Goal: Communication & Community: Share content

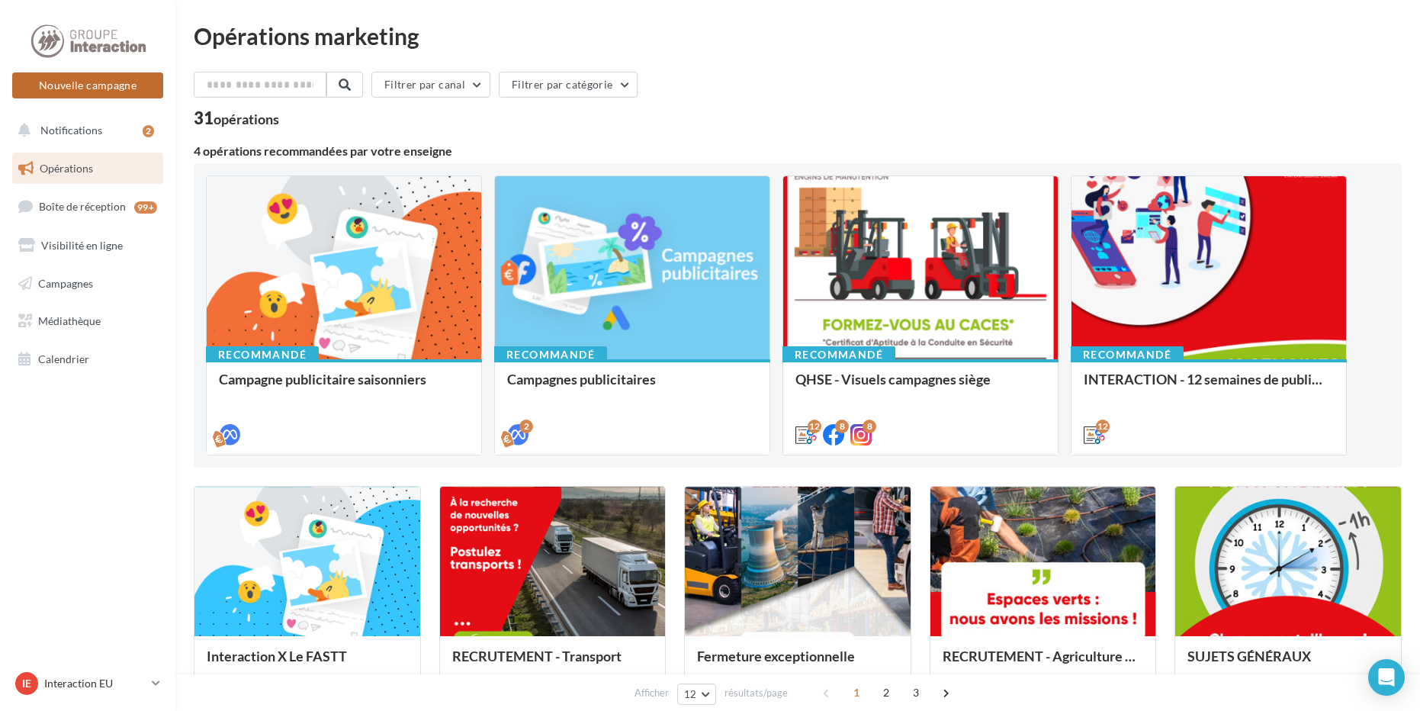
click at [130, 85] on button "Nouvelle campagne" at bounding box center [87, 85] width 151 height 26
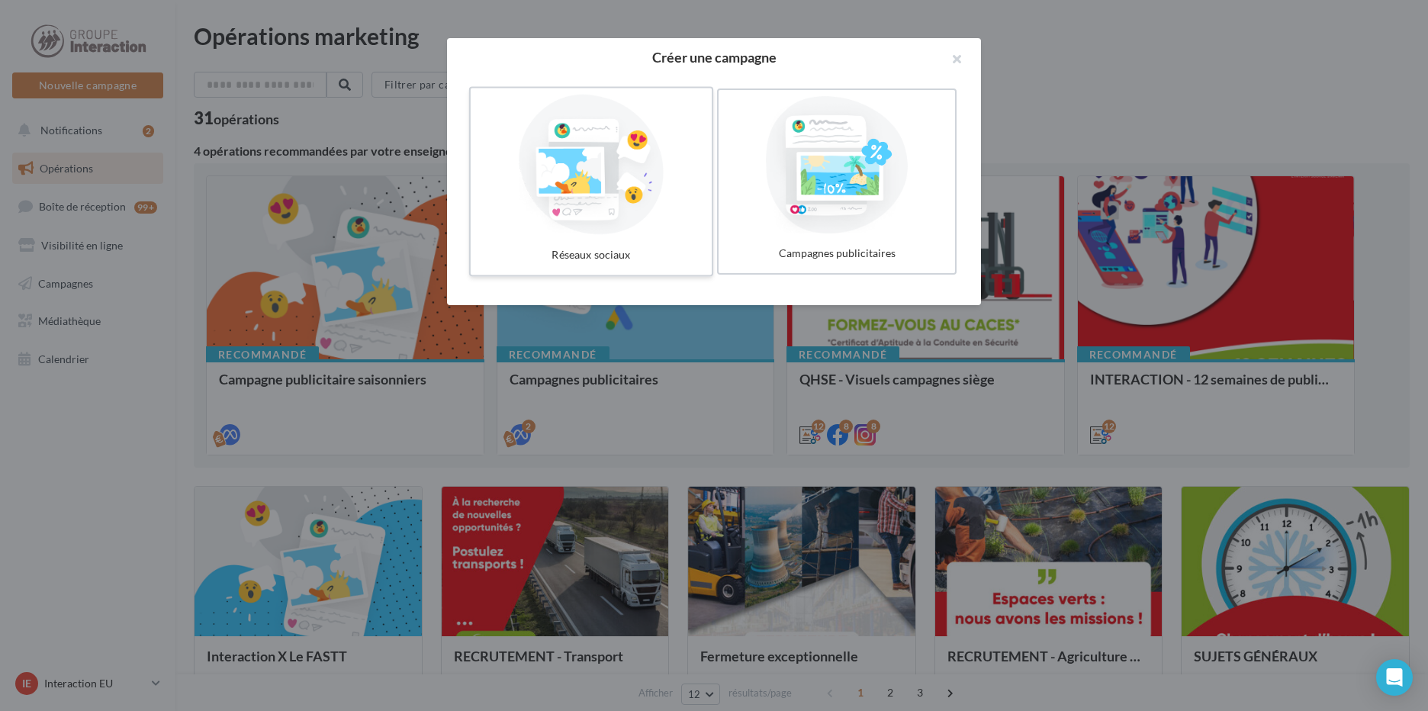
click at [569, 188] on div at bounding box center [591, 165] width 229 height 140
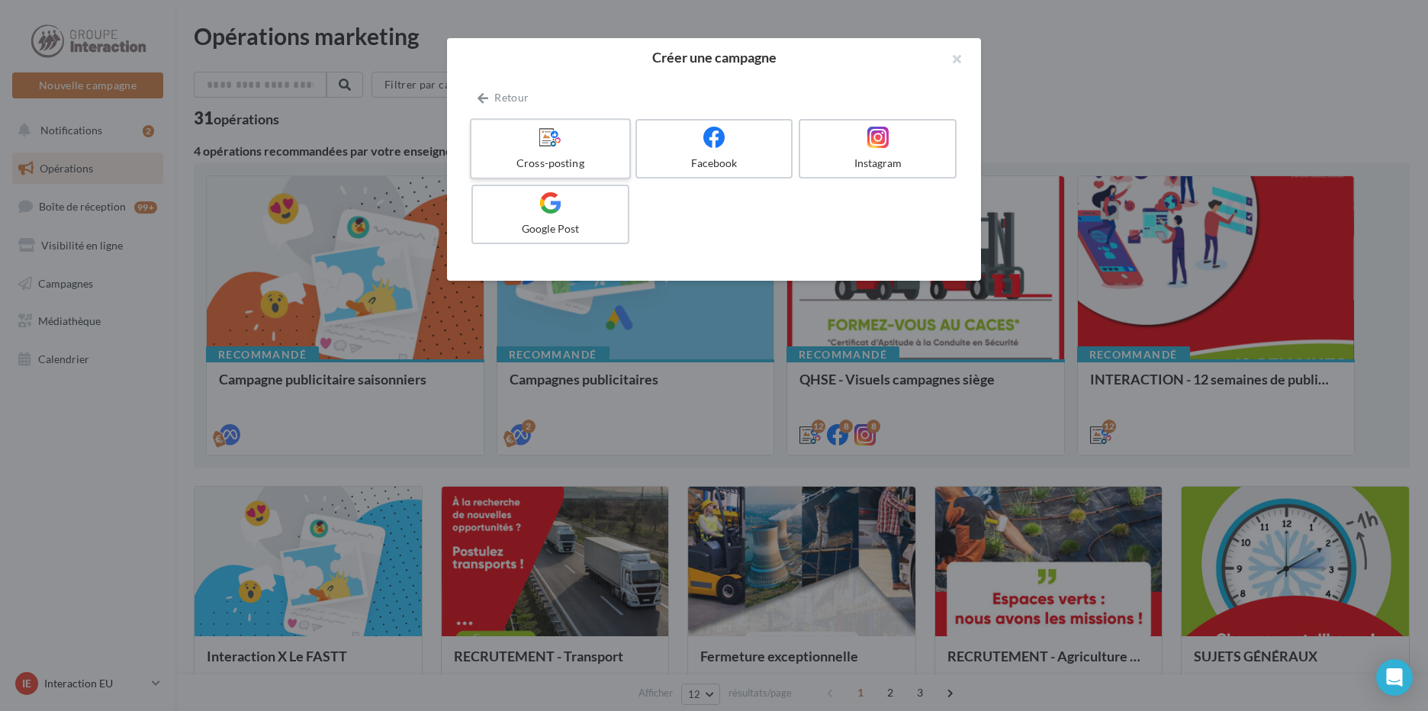
click at [538, 134] on div at bounding box center [549, 138] width 145 height 24
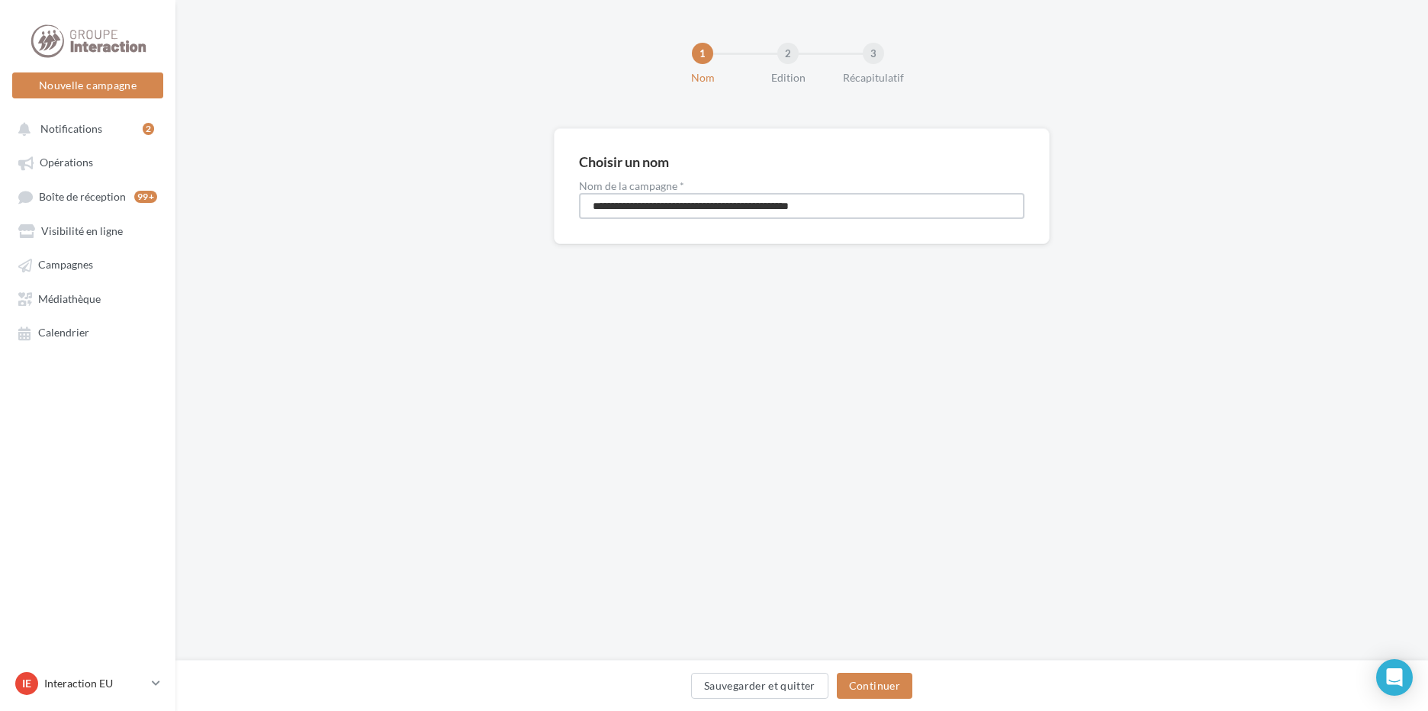
click at [917, 211] on input "**********" at bounding box center [801, 206] width 445 height 26
type input "**********"
click at [899, 680] on button "Continuer" at bounding box center [875, 686] width 76 height 26
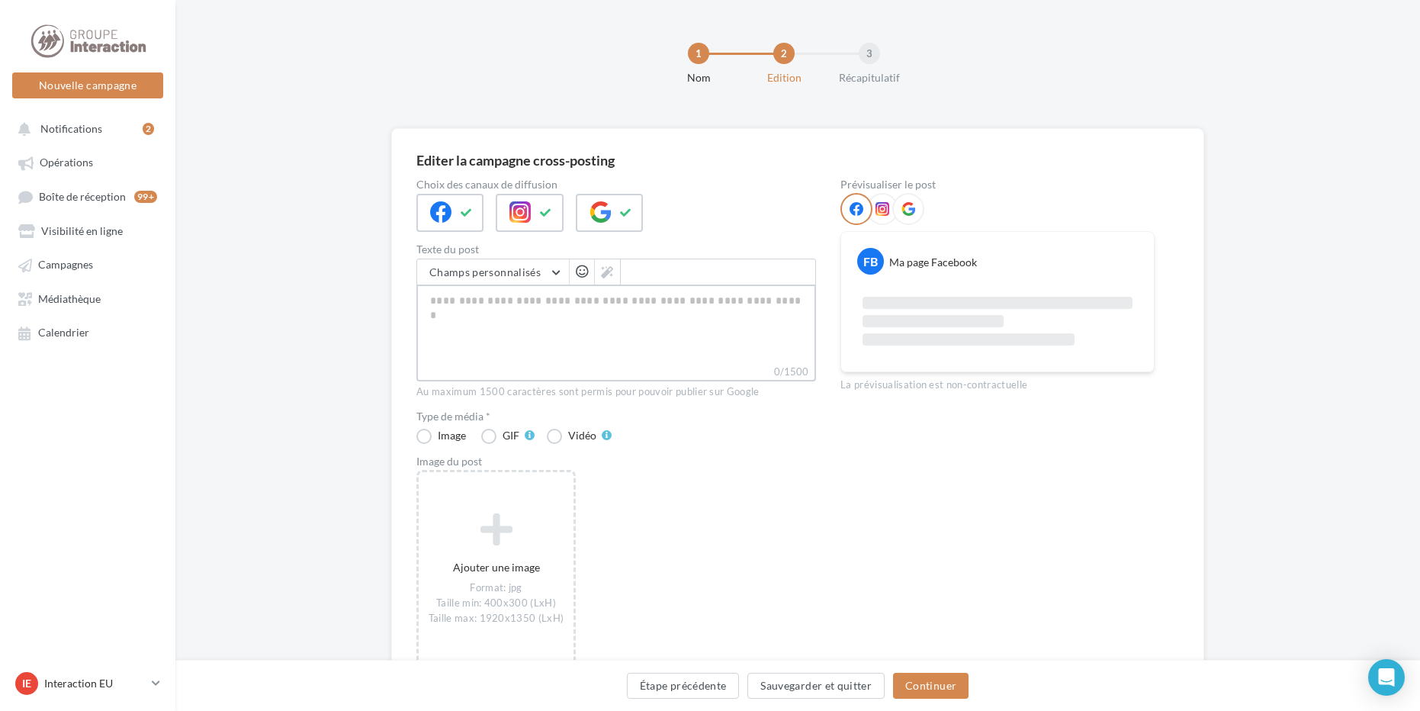
click at [542, 317] on textarea "0/1500" at bounding box center [616, 324] width 400 height 79
paste textarea "**********"
type textarea "**********"
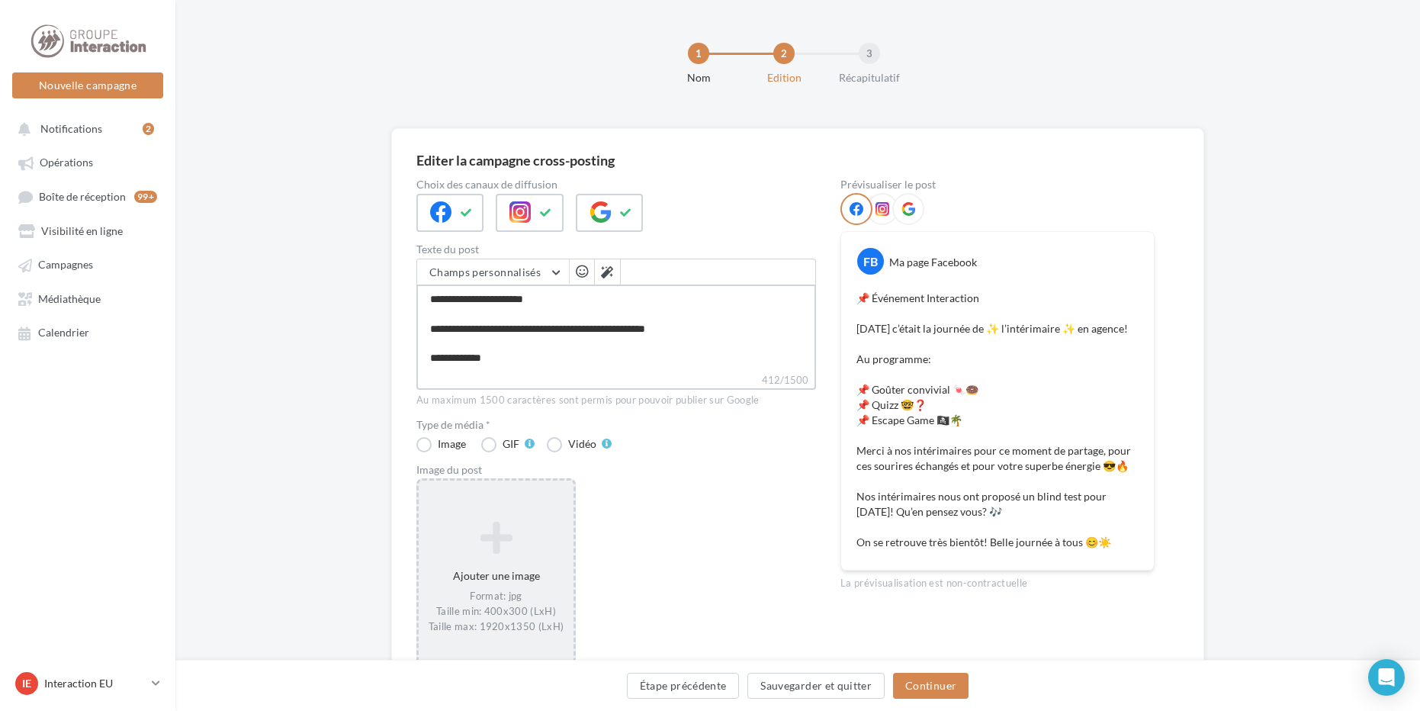
type textarea "**********"
click at [491, 561] on div "Ajouter une image Format: jpg Taille min: 400x300 (LxH) Taille max: 1920x1350 (…" at bounding box center [496, 577] width 155 height 128
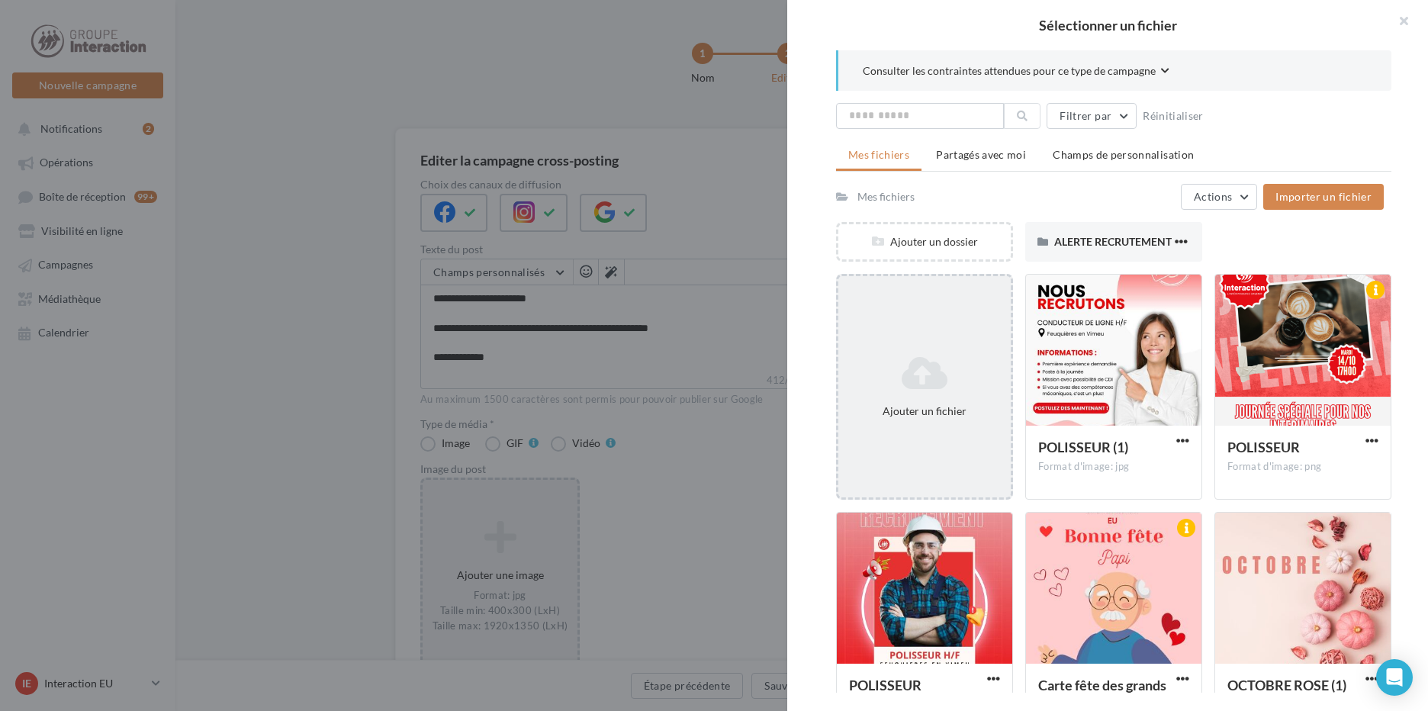
click at [927, 366] on icon at bounding box center [924, 373] width 160 height 37
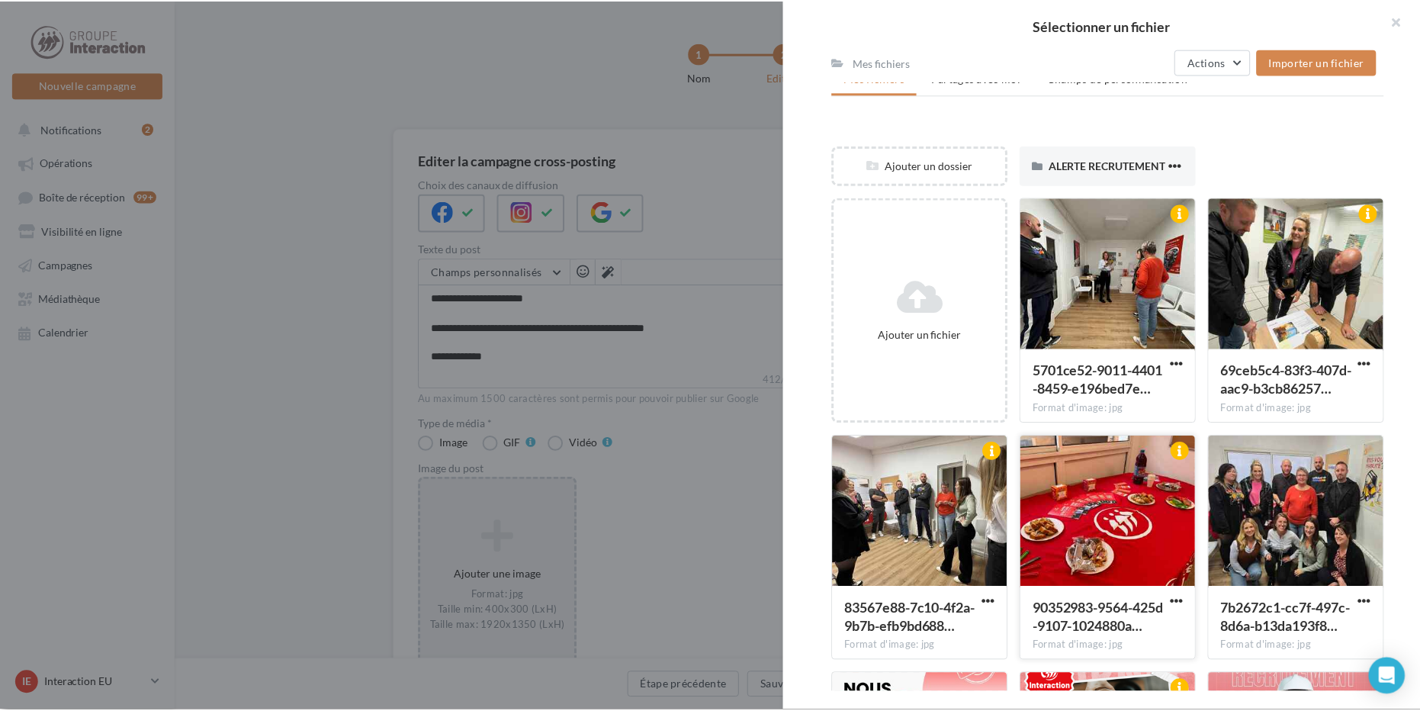
scroll to position [153, 0]
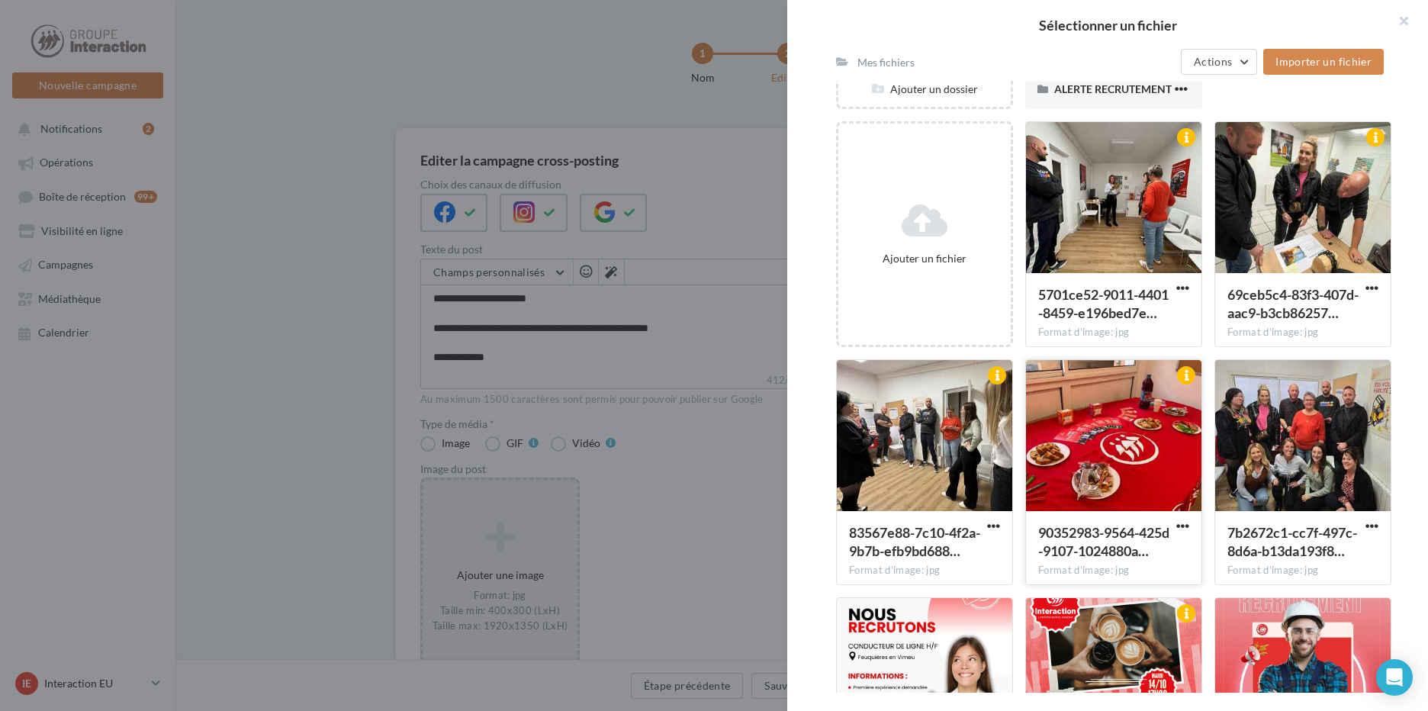
click at [1108, 439] on div at bounding box center [1113, 436] width 175 height 153
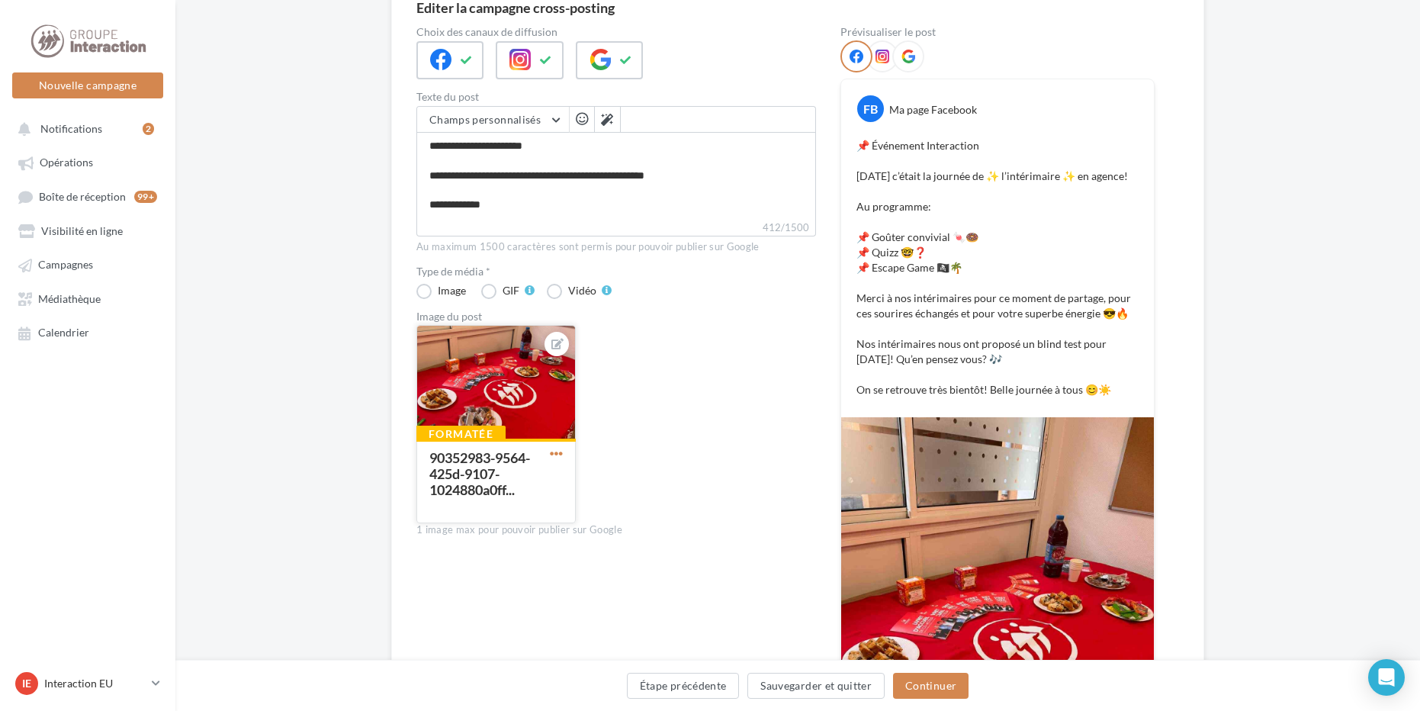
click at [559, 453] on span "button" at bounding box center [556, 453] width 13 height 13
click at [629, 569] on button "Supprimer" at bounding box center [627, 564] width 161 height 40
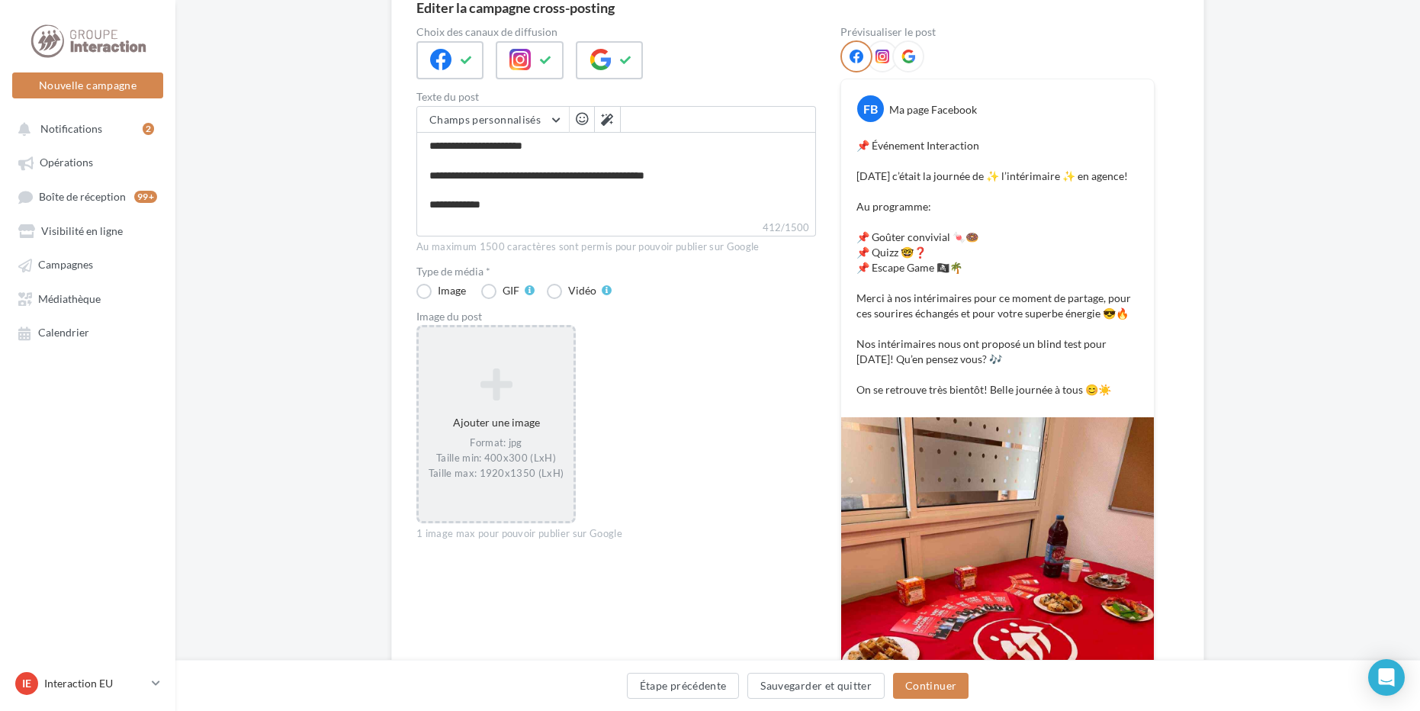
click at [513, 411] on div "Ajouter une image Format: jpg Taille min: 400x300 (LxH) Taille max: 1920x1350 (…" at bounding box center [496, 424] width 155 height 128
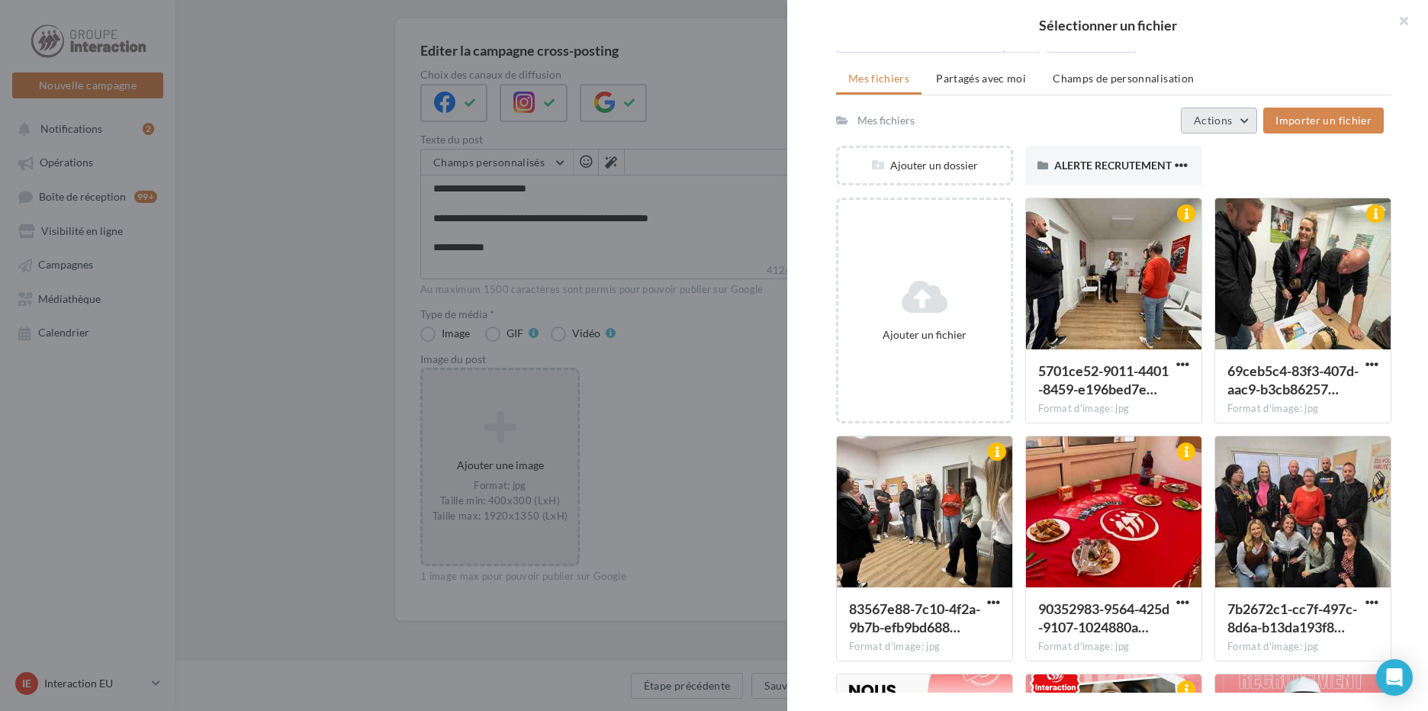
scroll to position [0, 0]
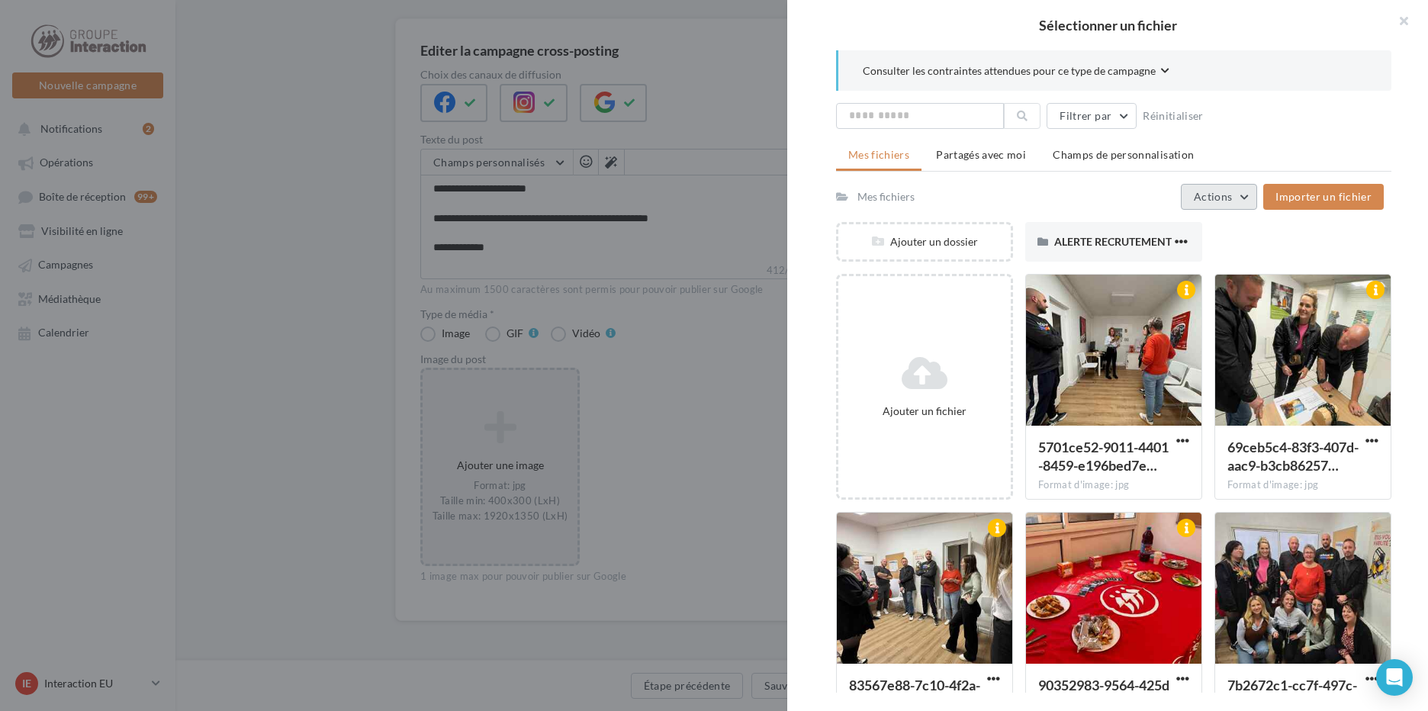
click at [1222, 188] on button "Actions" at bounding box center [1219, 197] width 76 height 26
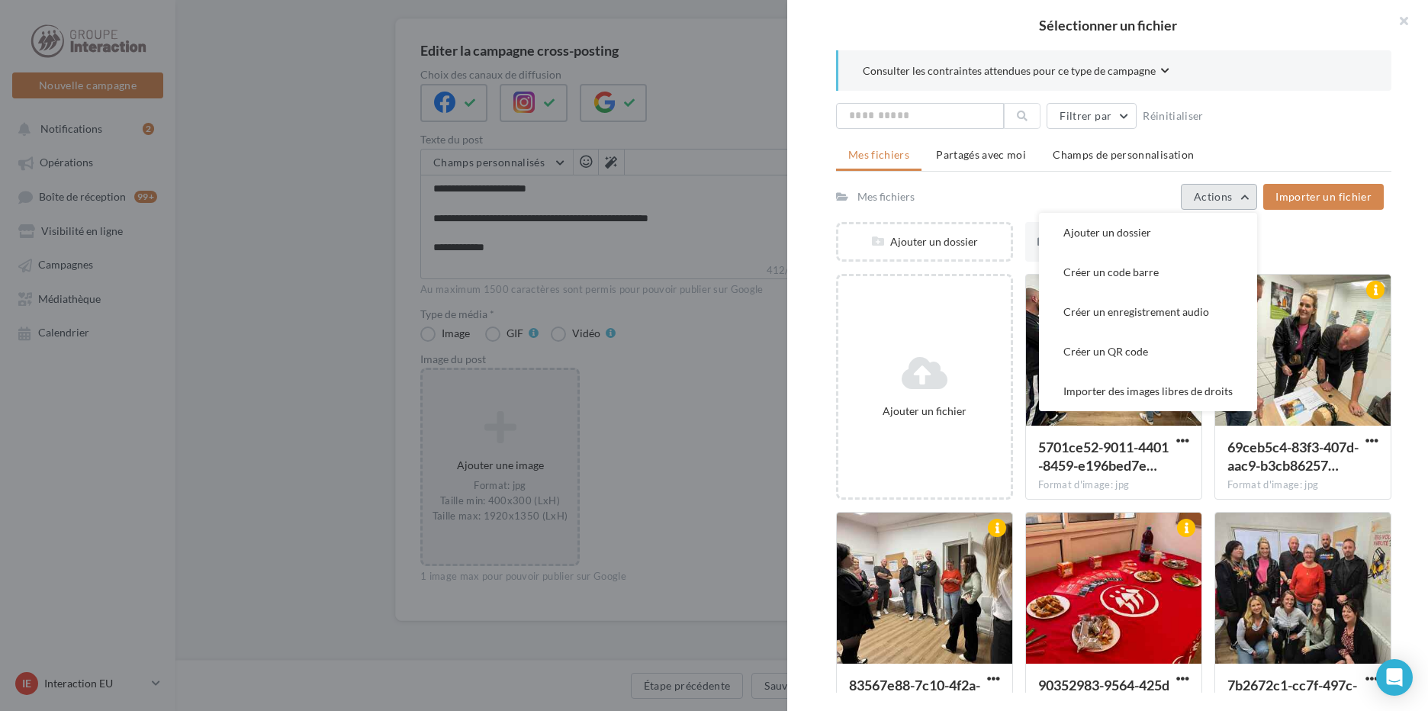
click at [1222, 188] on button "Actions" at bounding box center [1219, 197] width 76 height 26
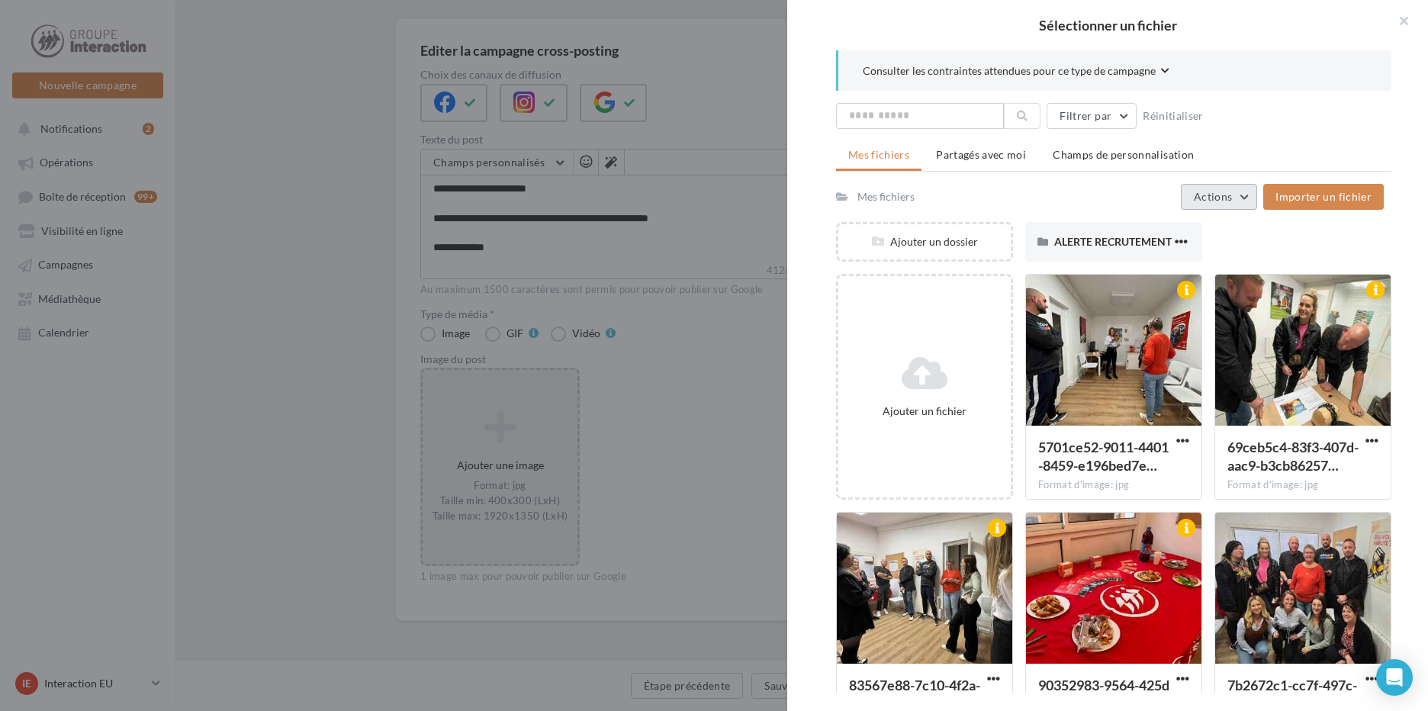
scroll to position [76, 0]
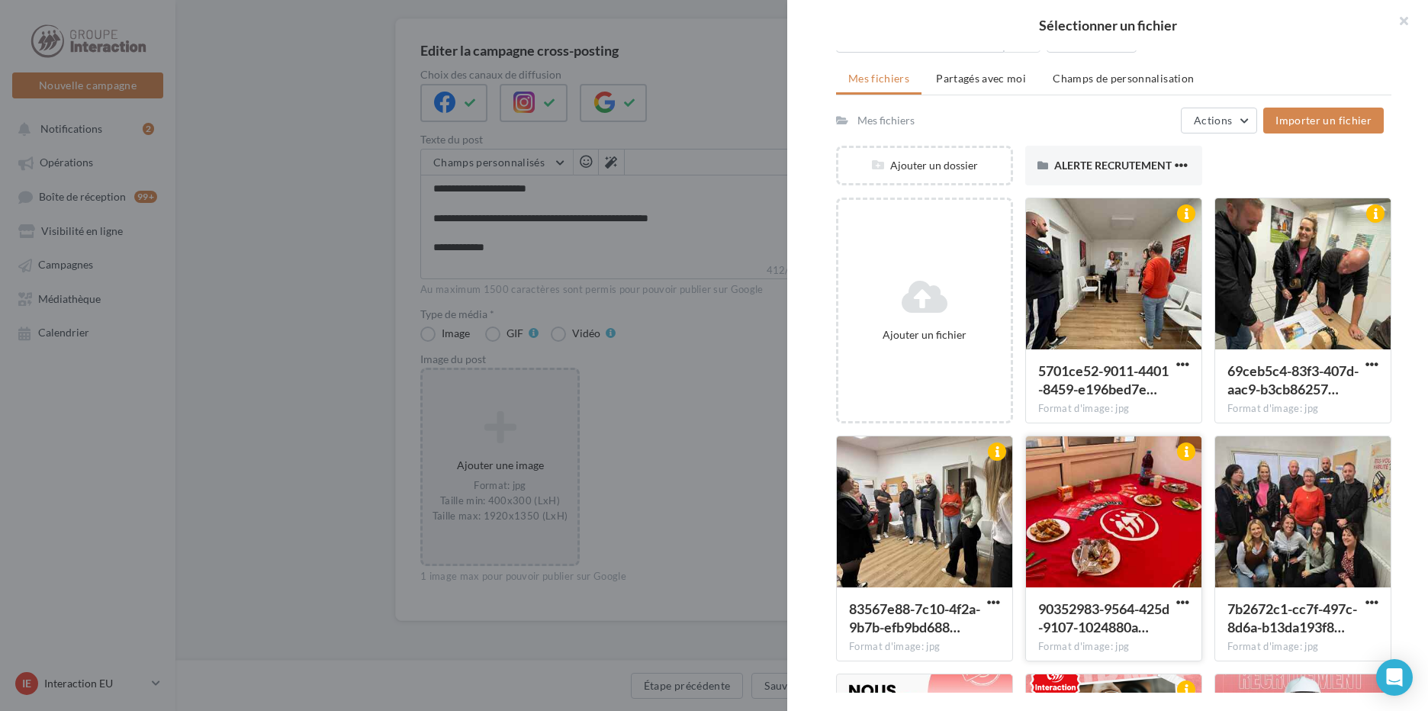
click at [1118, 491] on div at bounding box center [1113, 512] width 175 height 153
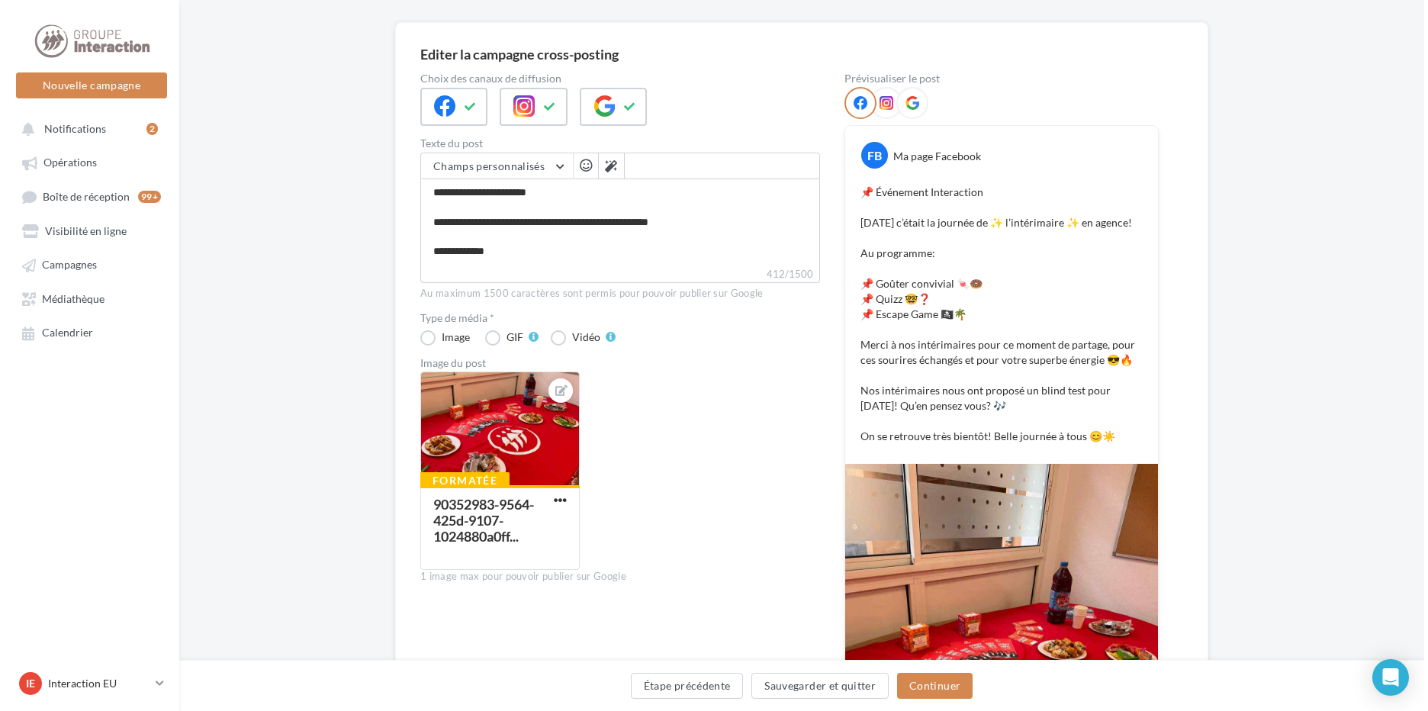
scroll to position [110, 0]
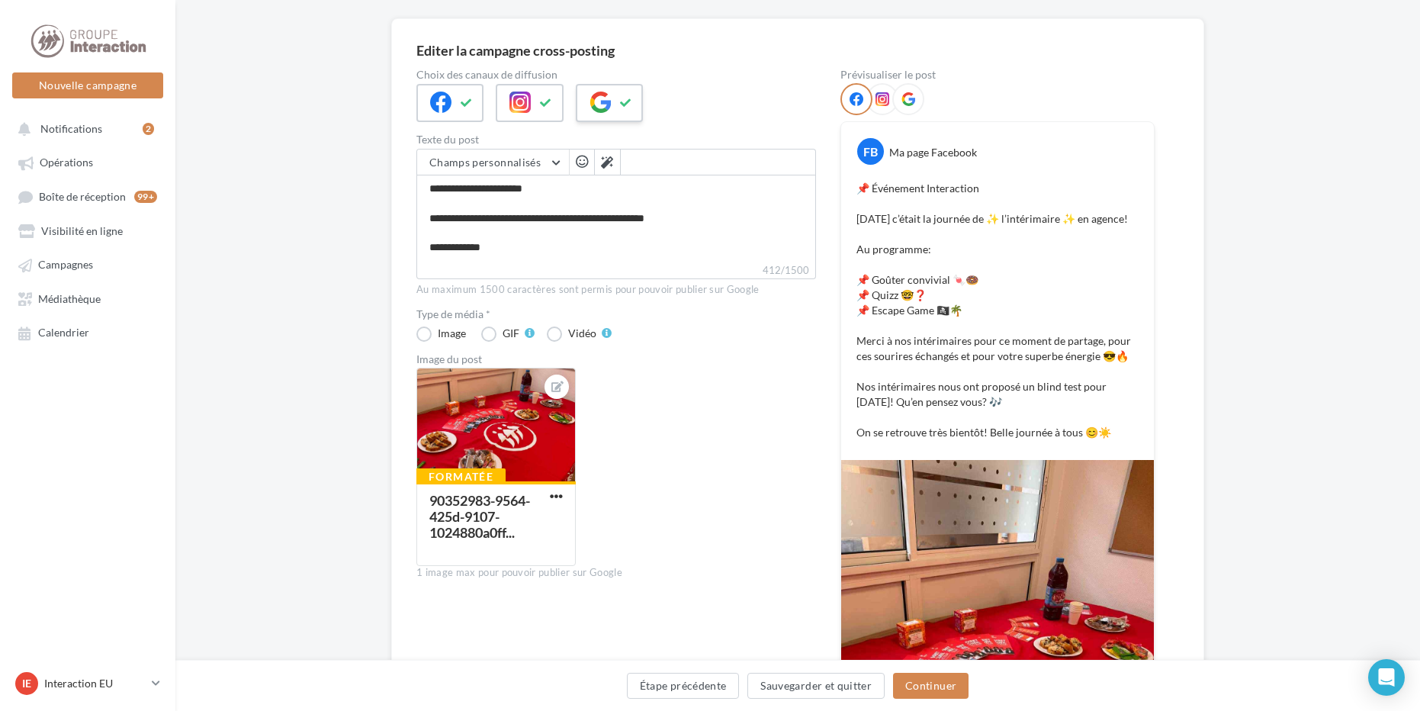
click at [610, 111] on icon at bounding box center [600, 102] width 21 height 21
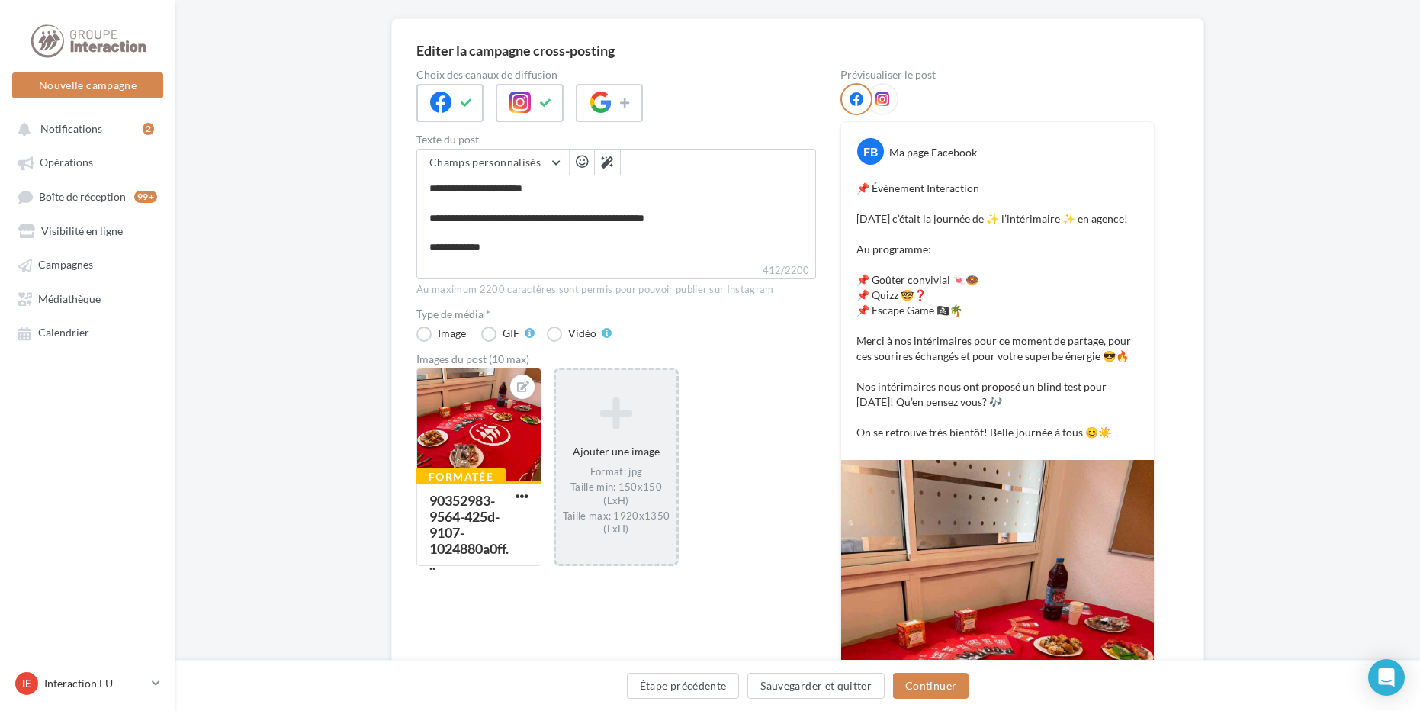
click at [590, 500] on div "Format: jpg Taille min: 150x150 (LxH) Taille max: 1920x1350 (LxH)" at bounding box center [616, 500] width 108 height 71
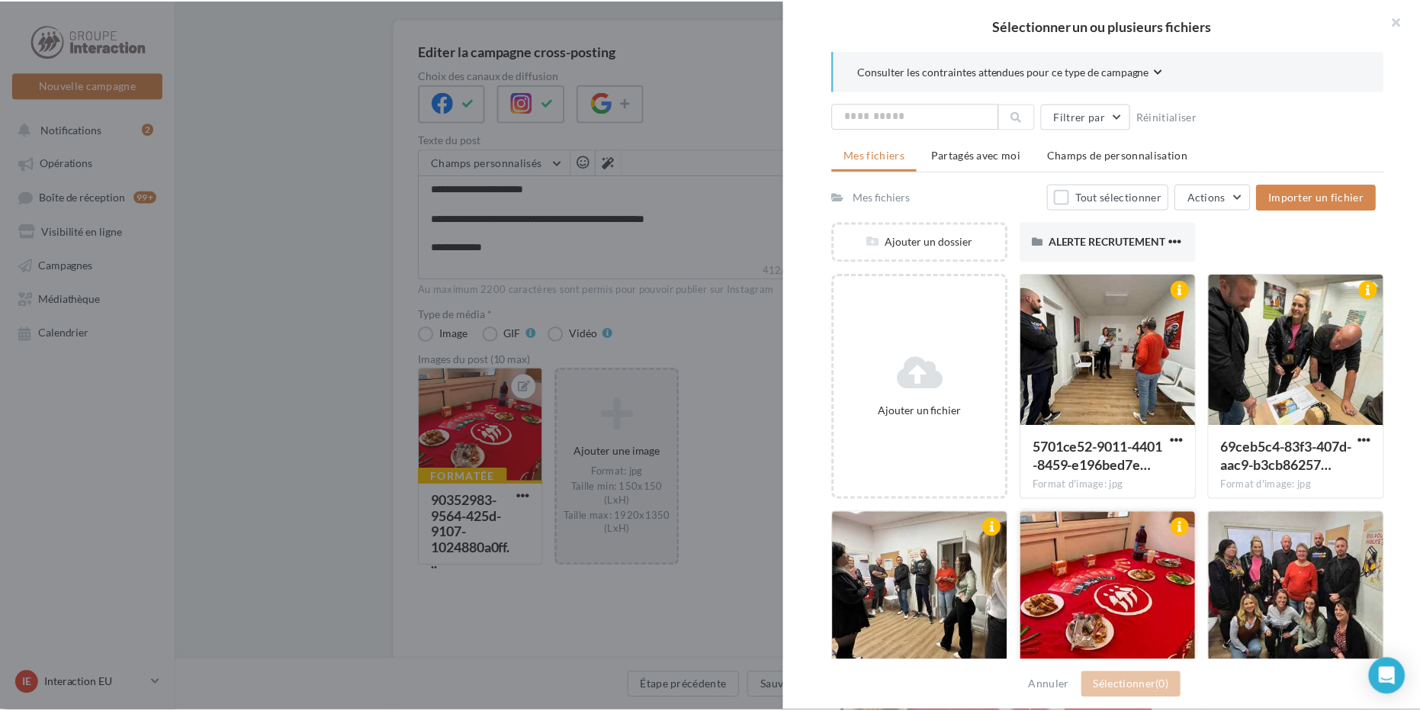
scroll to position [76, 0]
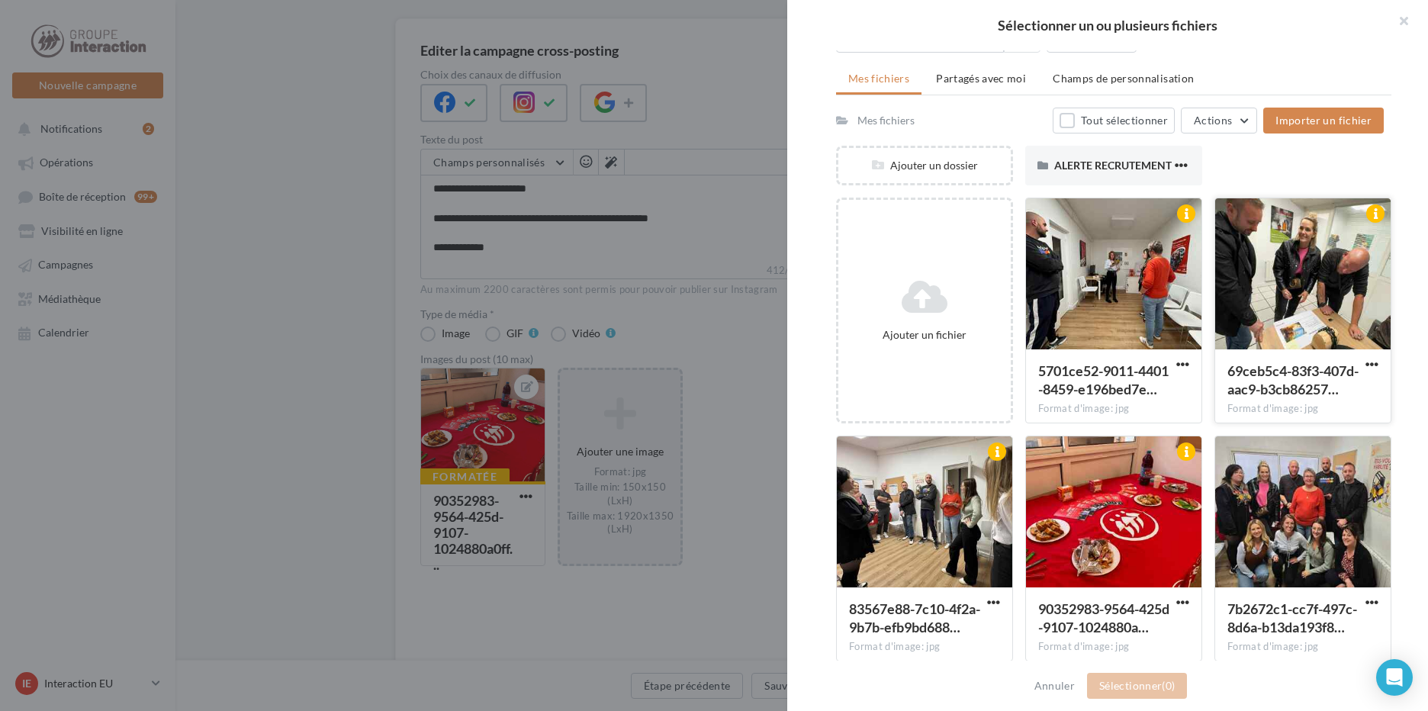
click at [1309, 275] on div at bounding box center [1302, 274] width 175 height 153
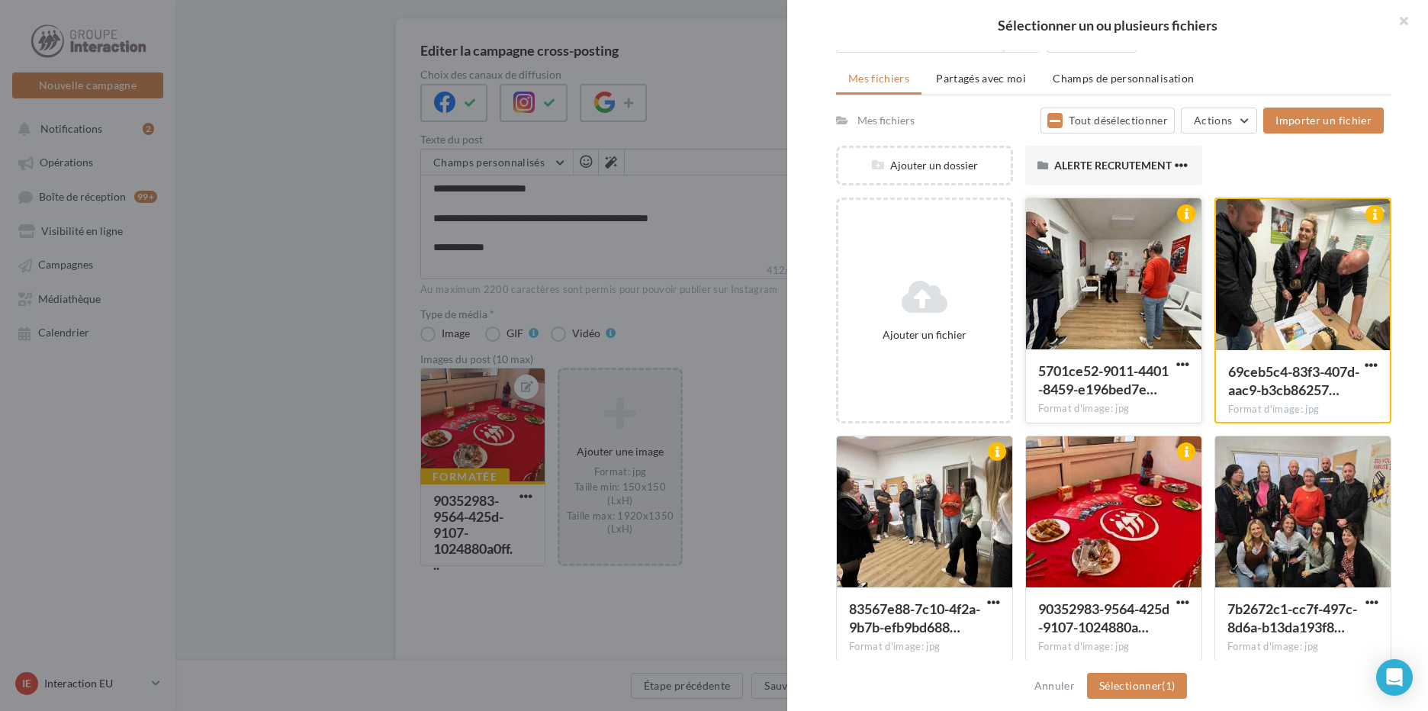
click at [1131, 265] on div at bounding box center [1113, 274] width 175 height 153
click at [960, 513] on div at bounding box center [924, 512] width 175 height 153
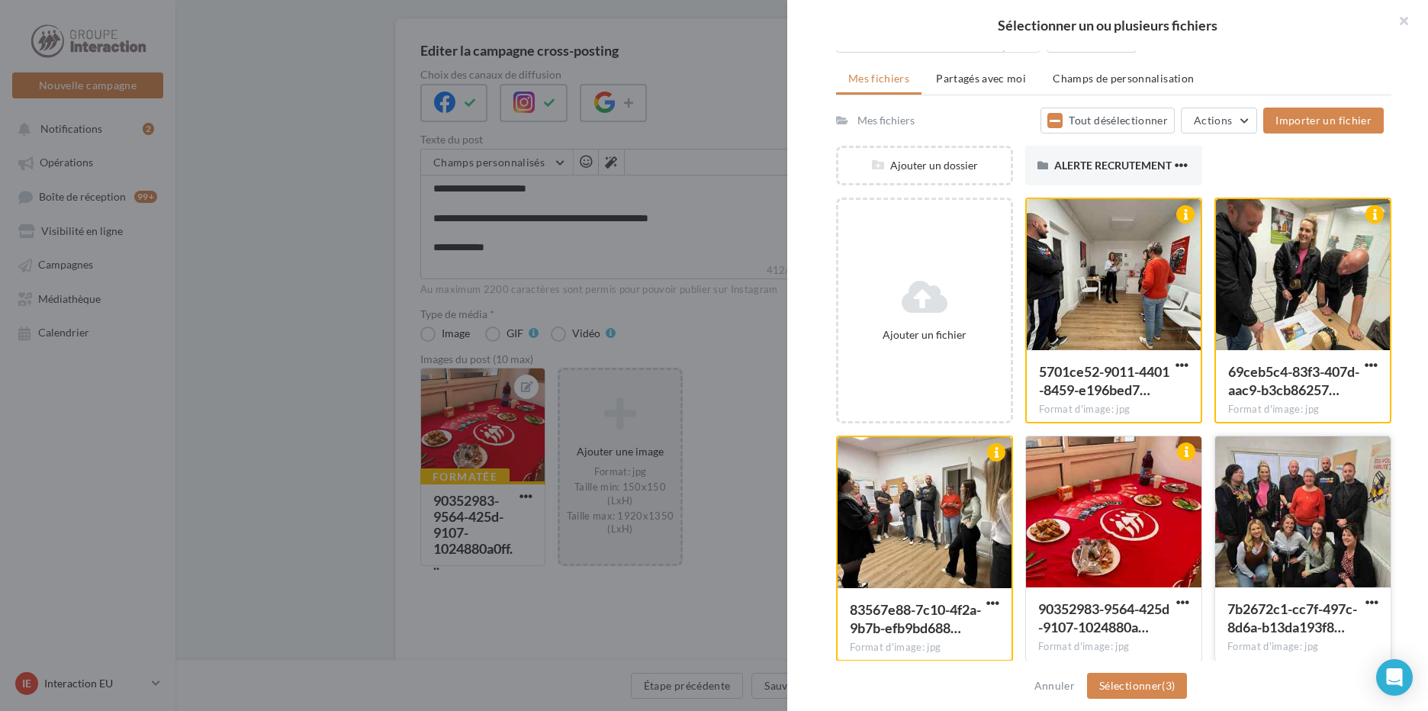
click at [1321, 497] on div at bounding box center [1302, 512] width 175 height 153
click at [1174, 688] on span "(4)" at bounding box center [1168, 685] width 13 height 13
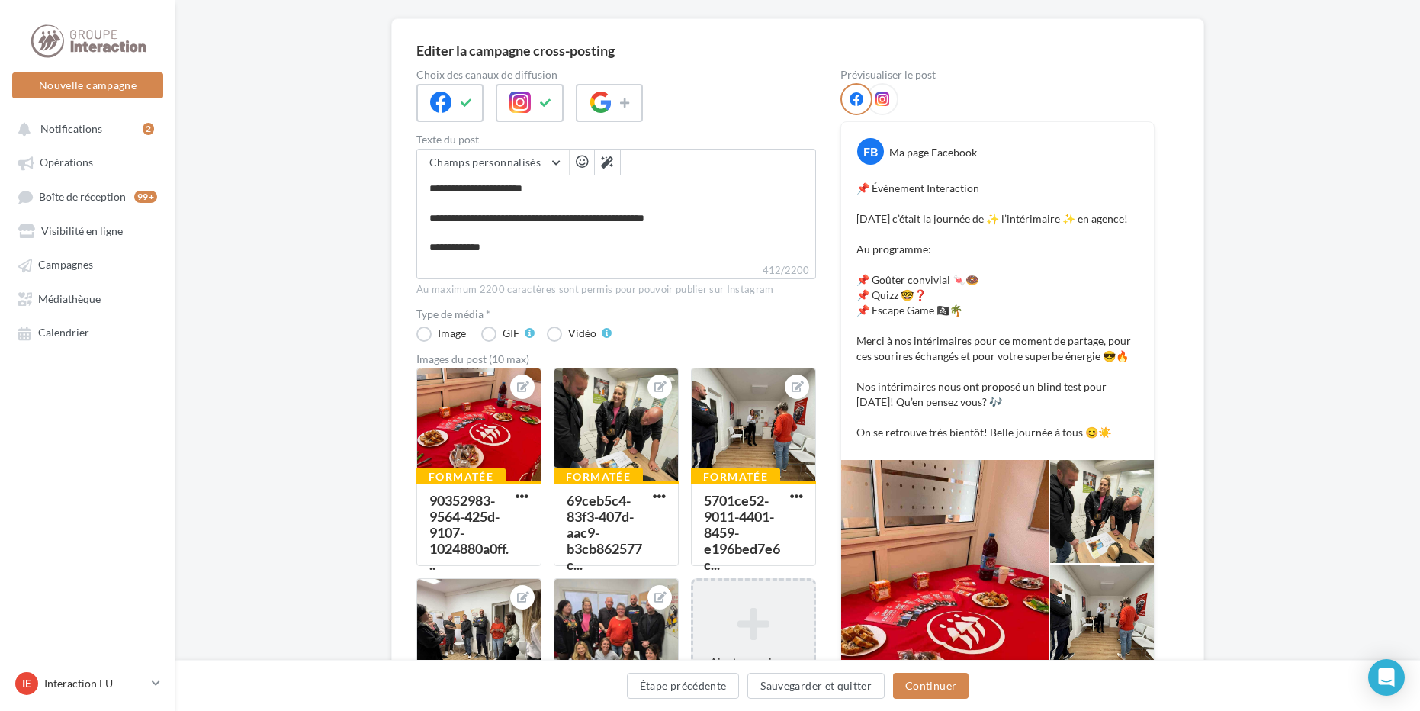
scroll to position [320, 0]
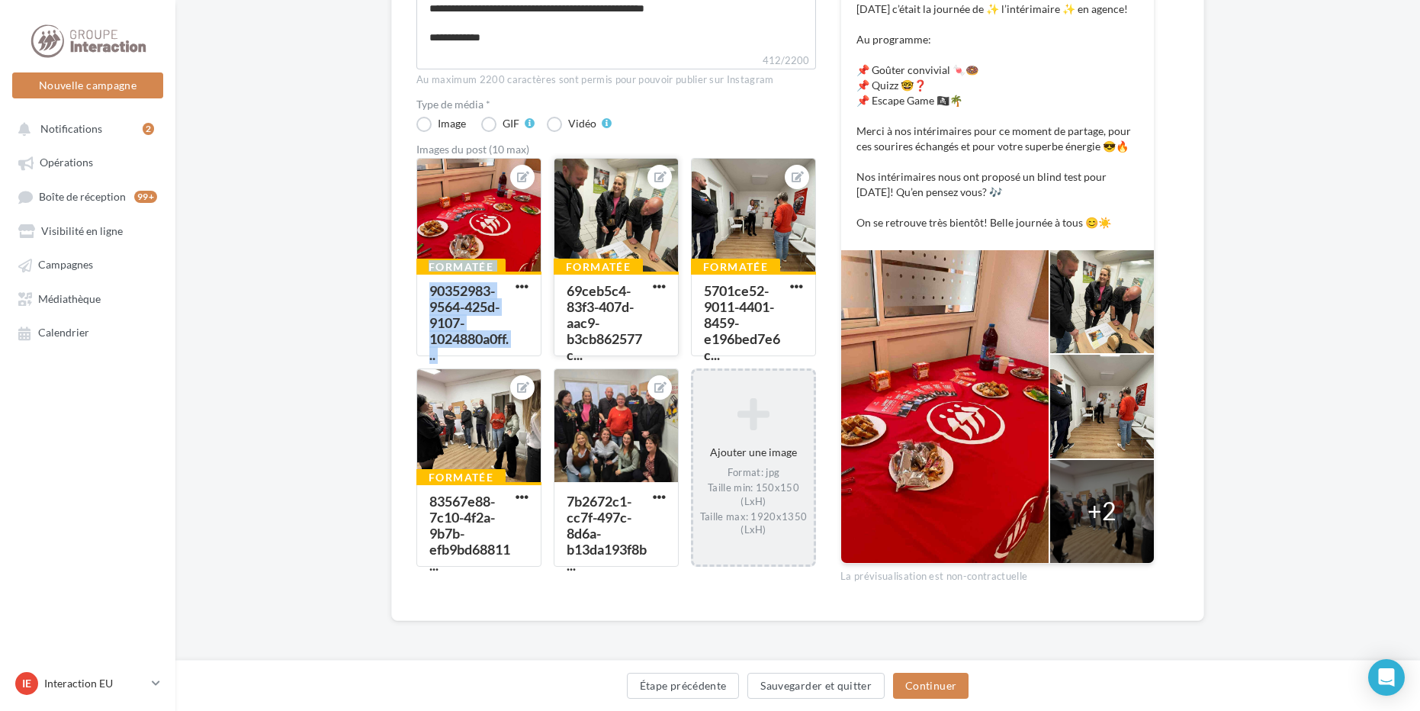
drag, startPoint x: 461, startPoint y: 224, endPoint x: 641, endPoint y: 228, distance: 180.1
click at [641, 228] on div "Formatée 90352983-9564-425d-9107-1024880a0ff... Formatée 69ceb5c4-83f3-407d-aac…" at bounding box center [622, 370] width 412 height 425
click at [275, 317] on div "Editer la campagne cross-posting Choix des canaux de diffusion Texte du post Ch…" at bounding box center [797, 239] width 1245 height 861
click at [517, 288] on span "button" at bounding box center [522, 286] width 13 height 13
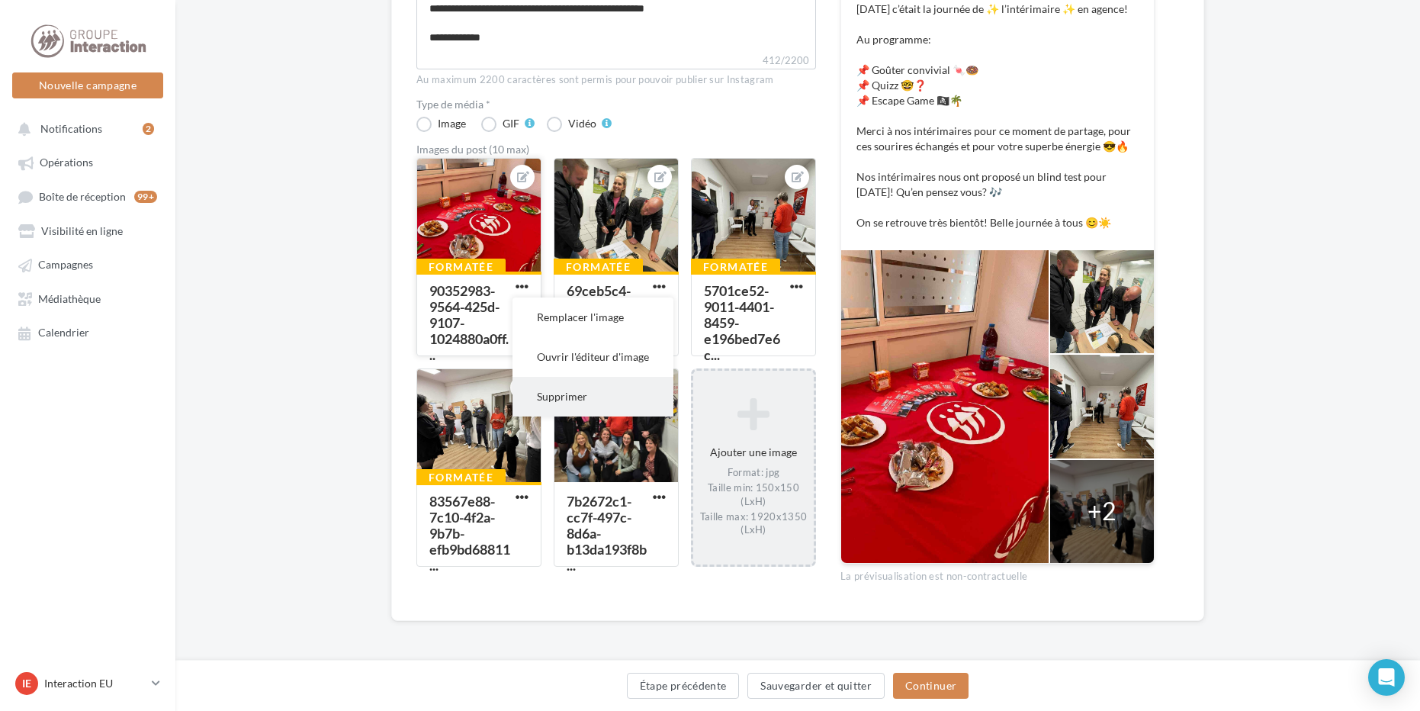
click at [578, 394] on button "Supprimer" at bounding box center [593, 397] width 161 height 40
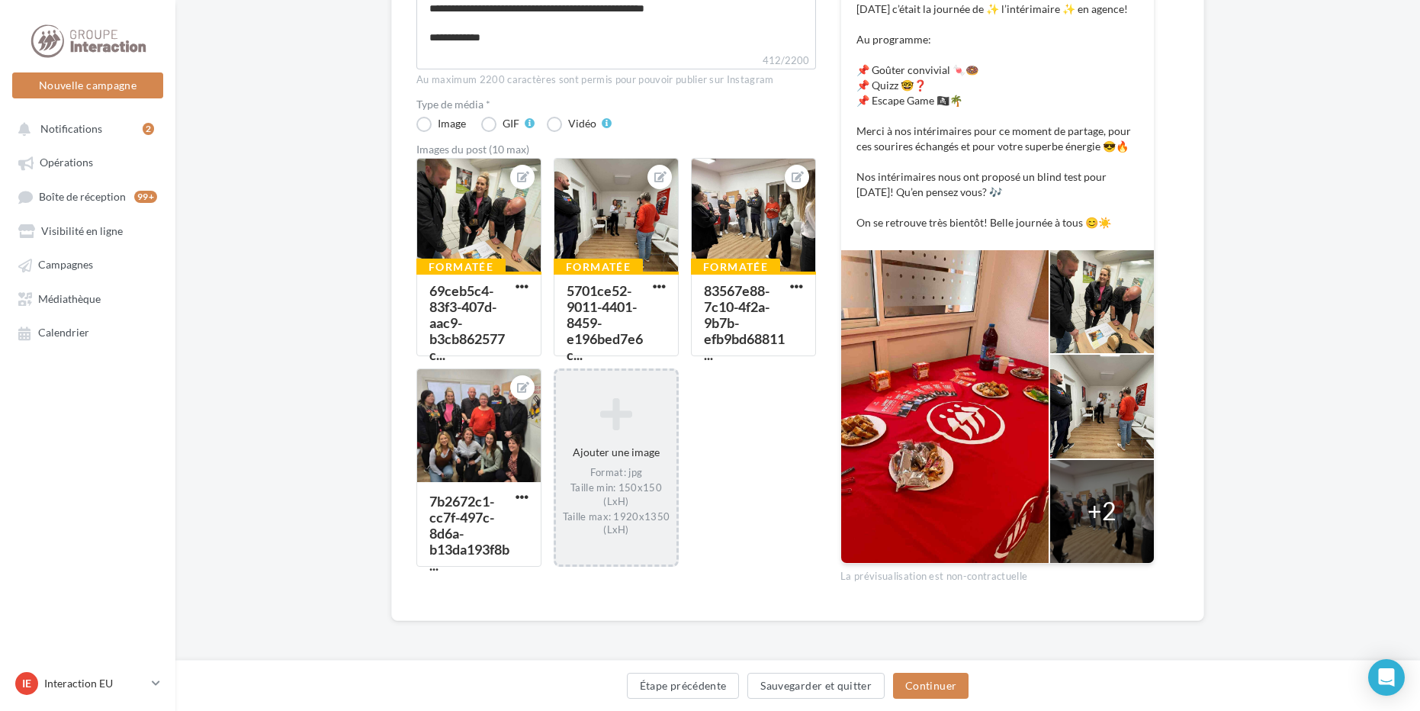
click at [622, 451] on div "Ajouter une image Format: jpg Taille min: 150x150 (LxH) Taille max: 1920x1350 (…" at bounding box center [616, 467] width 121 height 155
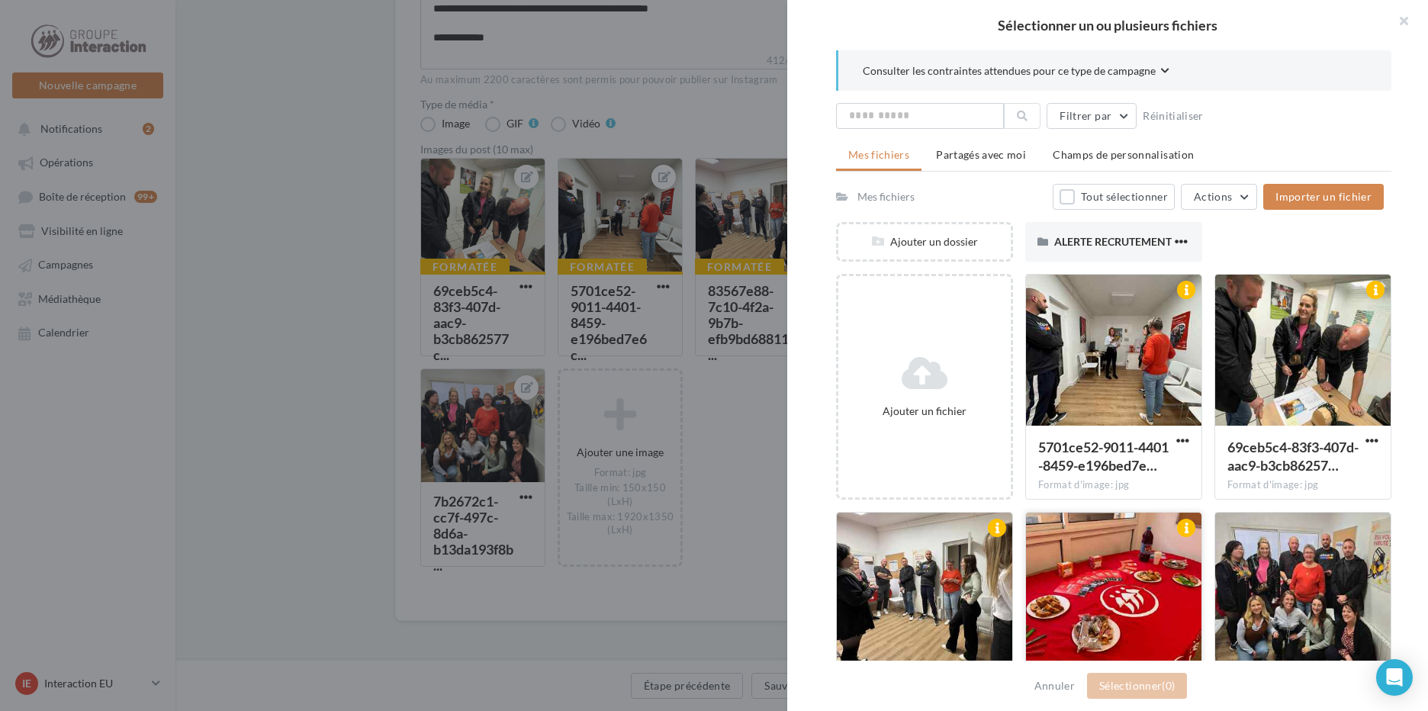
click at [1117, 601] on div at bounding box center [1113, 589] width 175 height 153
click at [1142, 598] on div at bounding box center [1114, 589] width 174 height 153
click at [1138, 608] on div at bounding box center [1113, 589] width 175 height 153
click at [1127, 683] on button "Sélectionner (1)" at bounding box center [1137, 686] width 100 height 26
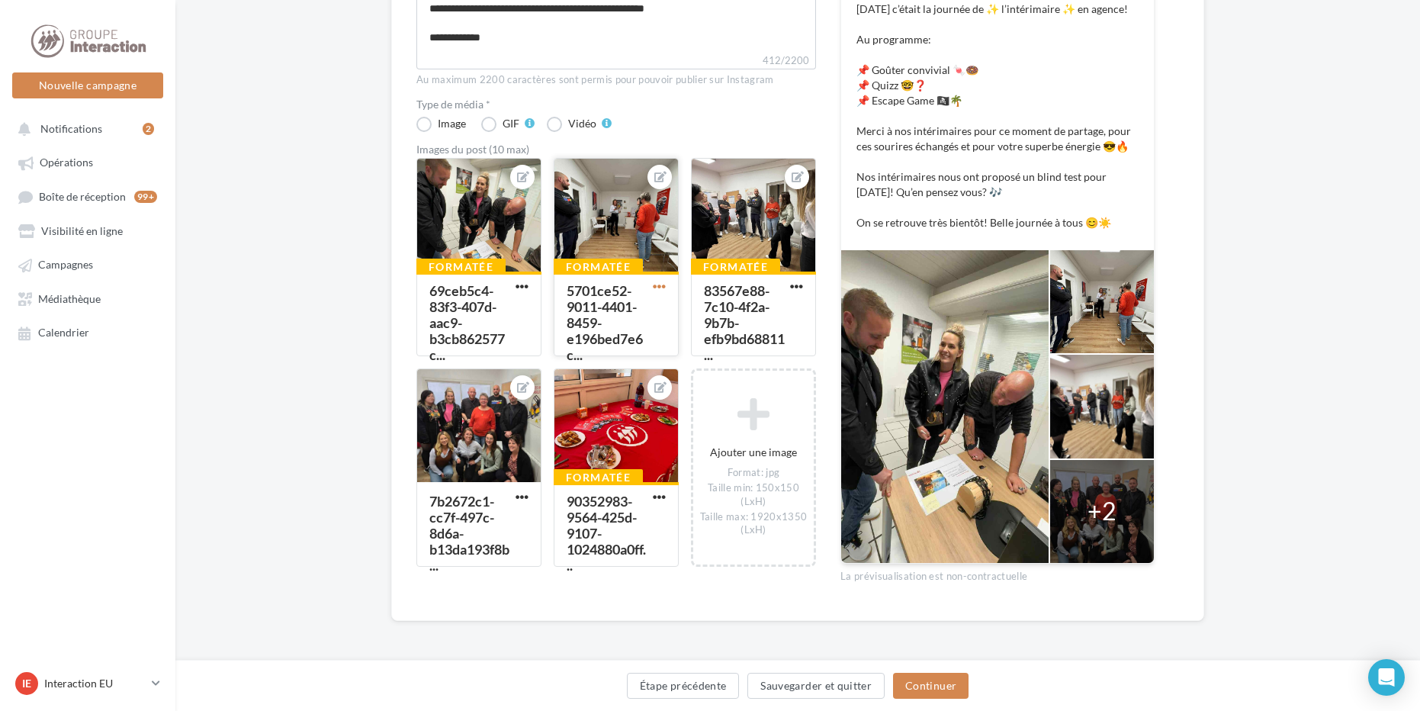
click at [661, 284] on span "button" at bounding box center [659, 286] width 13 height 13
click at [709, 386] on button "Supprimer" at bounding box center [730, 397] width 161 height 40
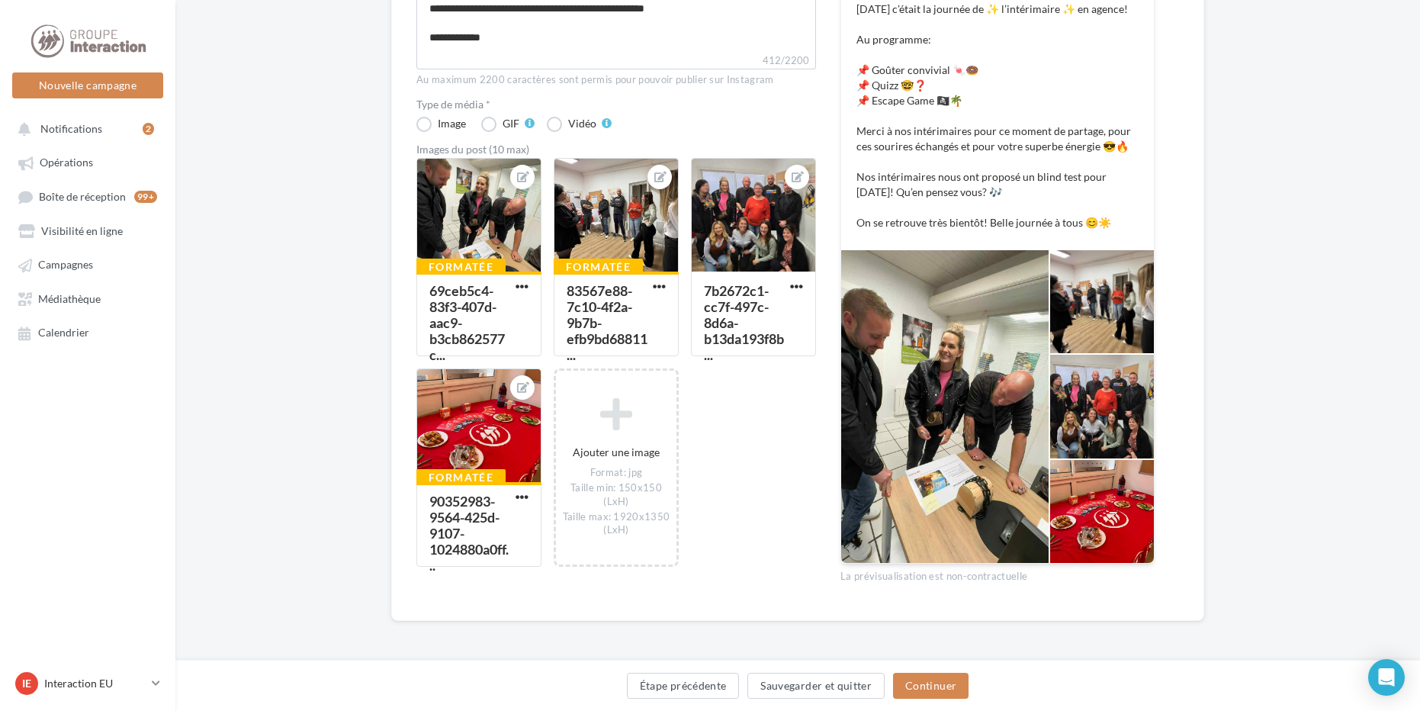
scroll to position [0, 0]
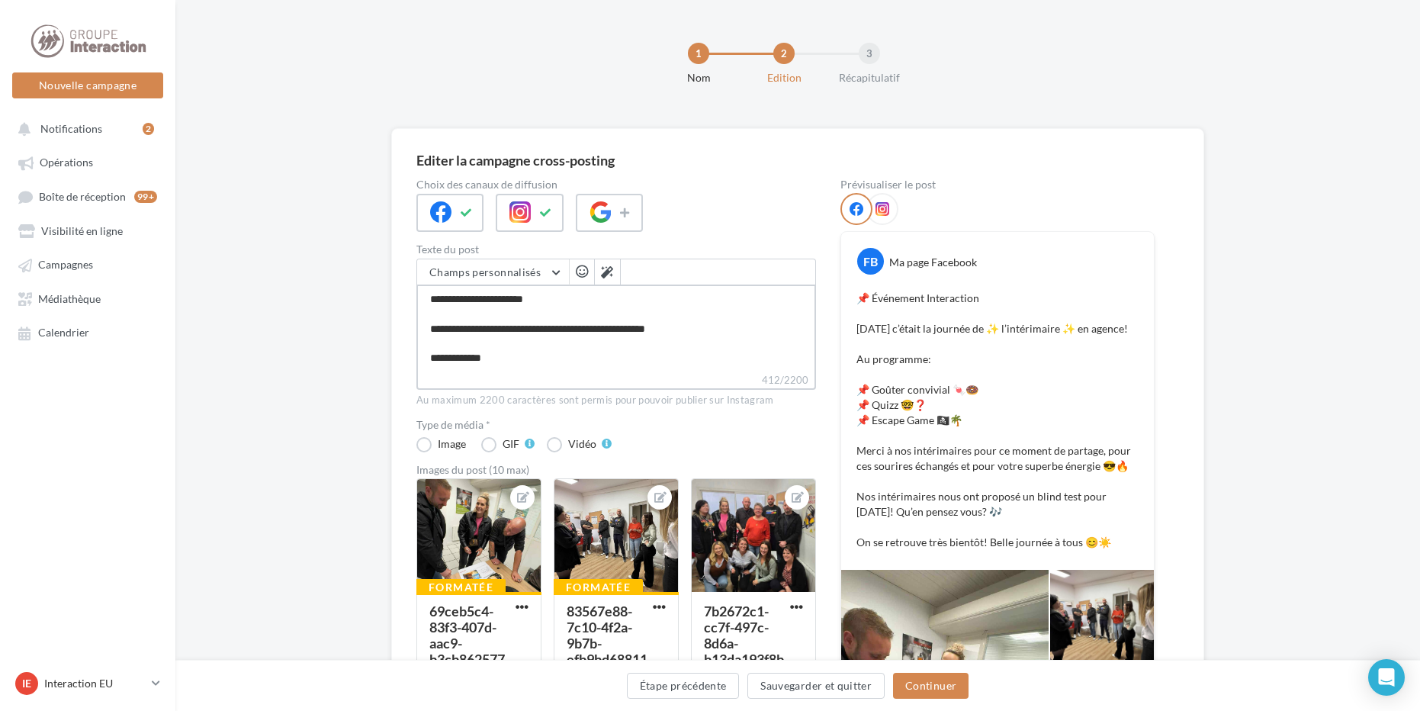
click at [460, 368] on textarea "**********" at bounding box center [616, 329] width 400 height 88
type textarea "**********"
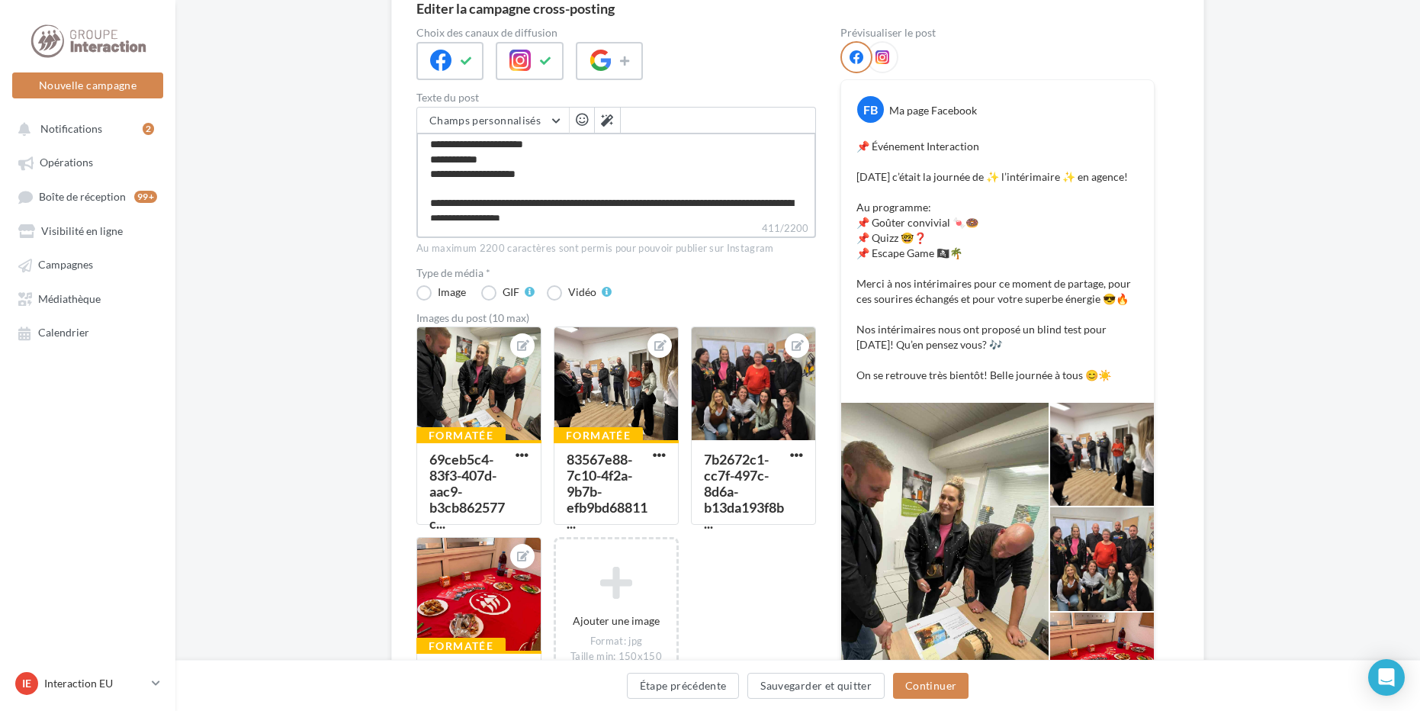
scroll to position [304, 0]
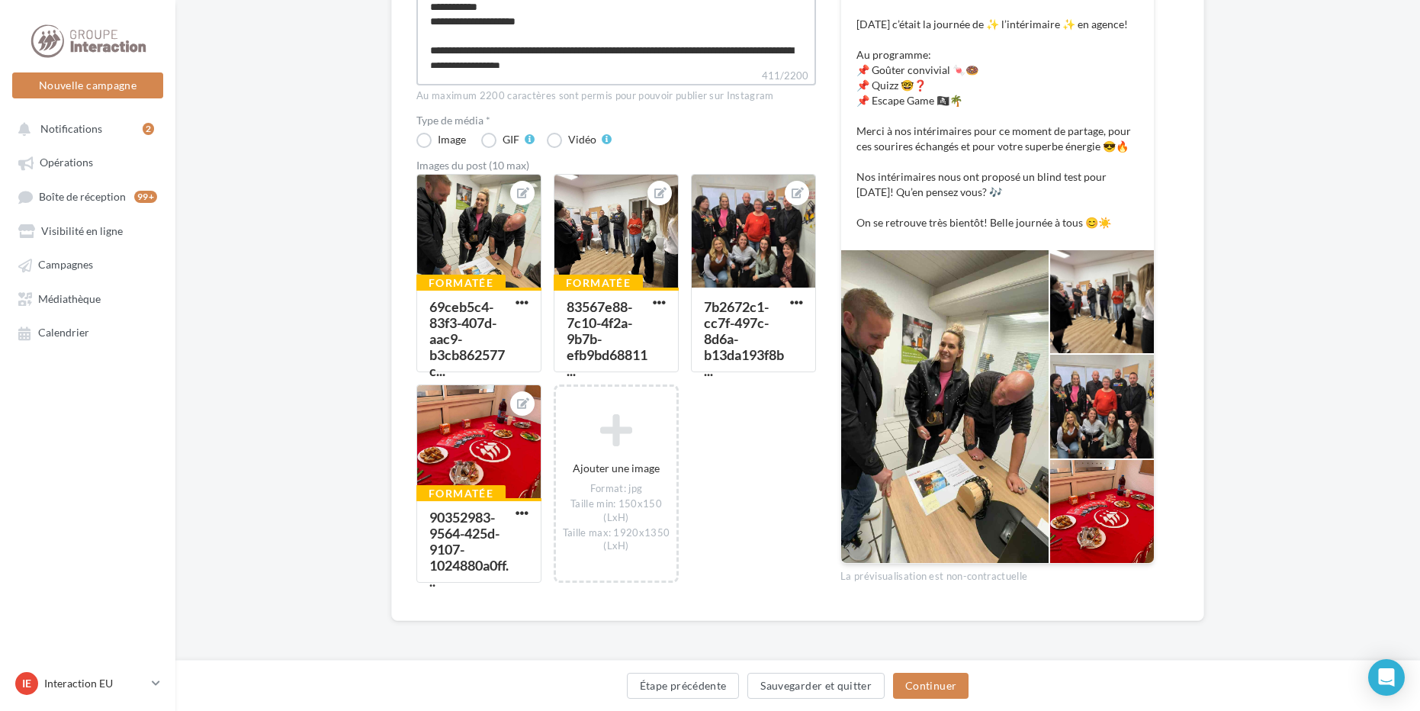
type textarea "**********"
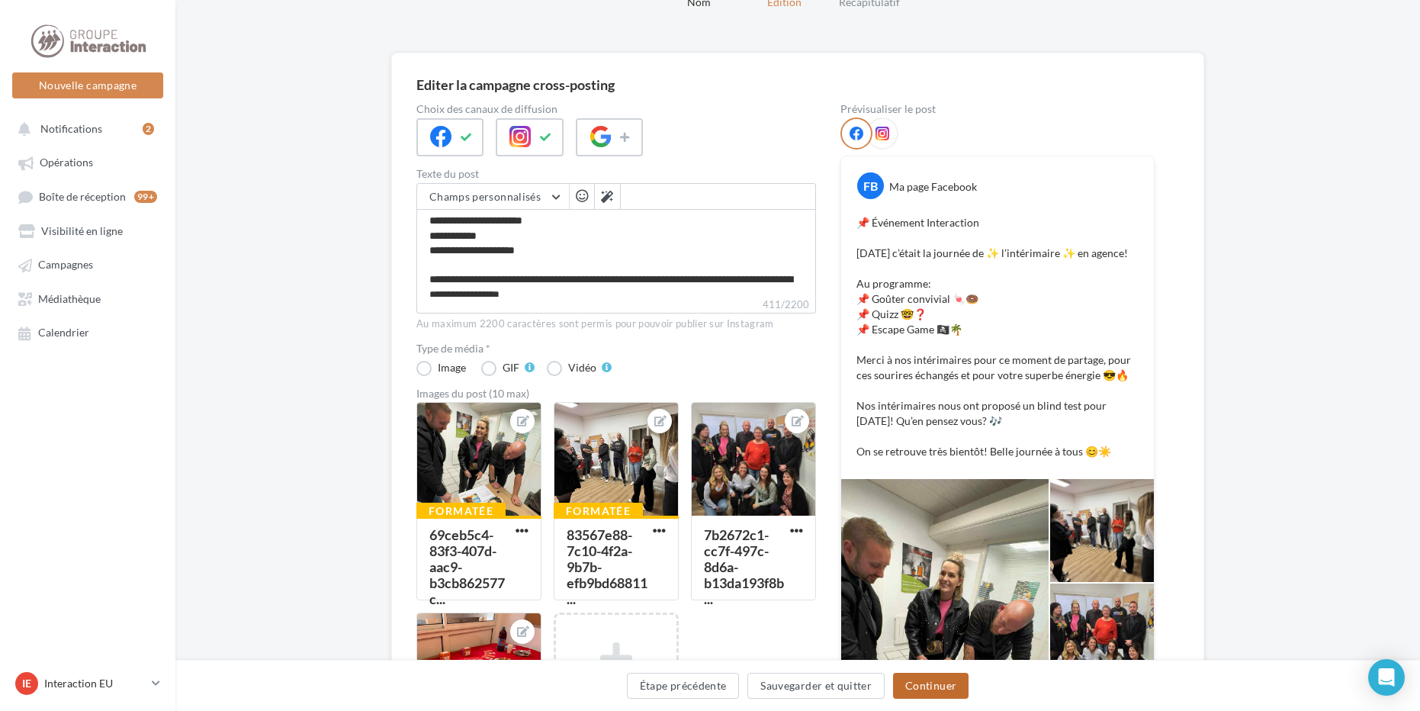
click at [961, 684] on button "Continuer" at bounding box center [931, 686] width 76 height 26
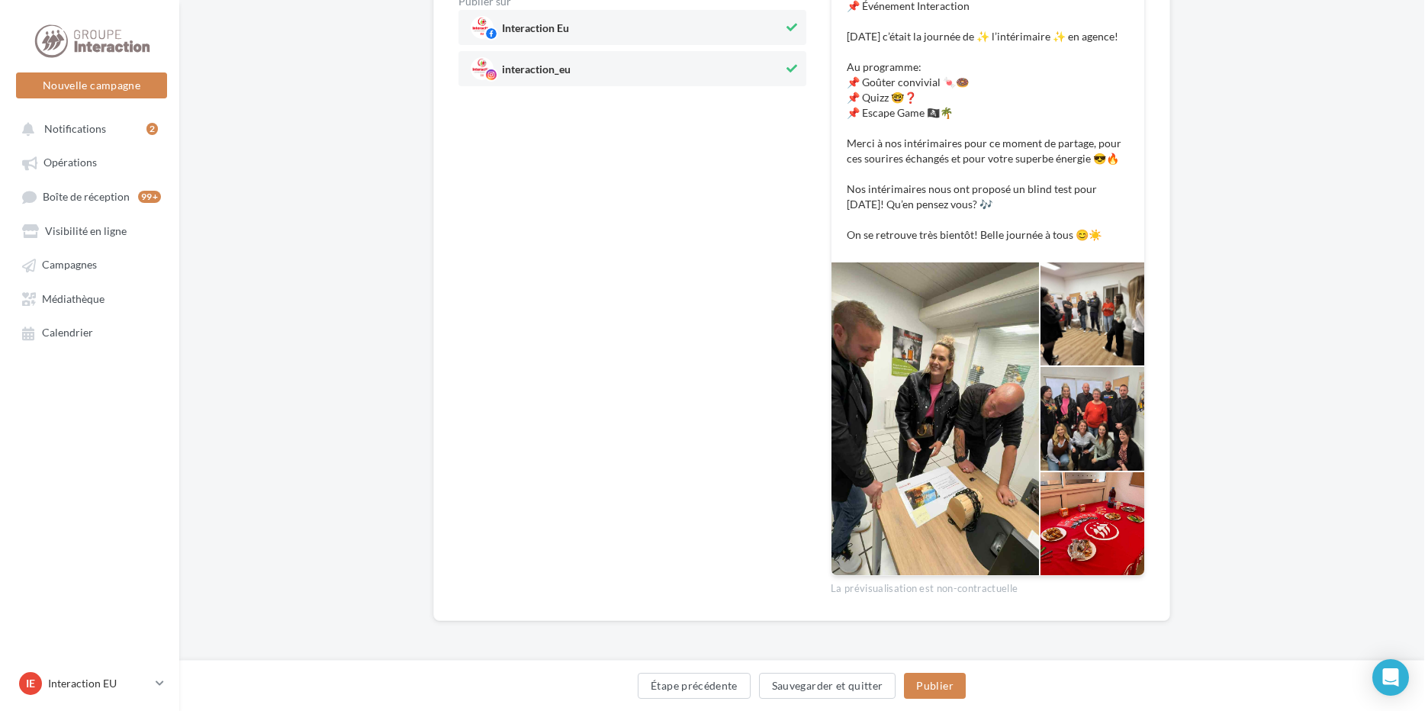
scroll to position [202, 0]
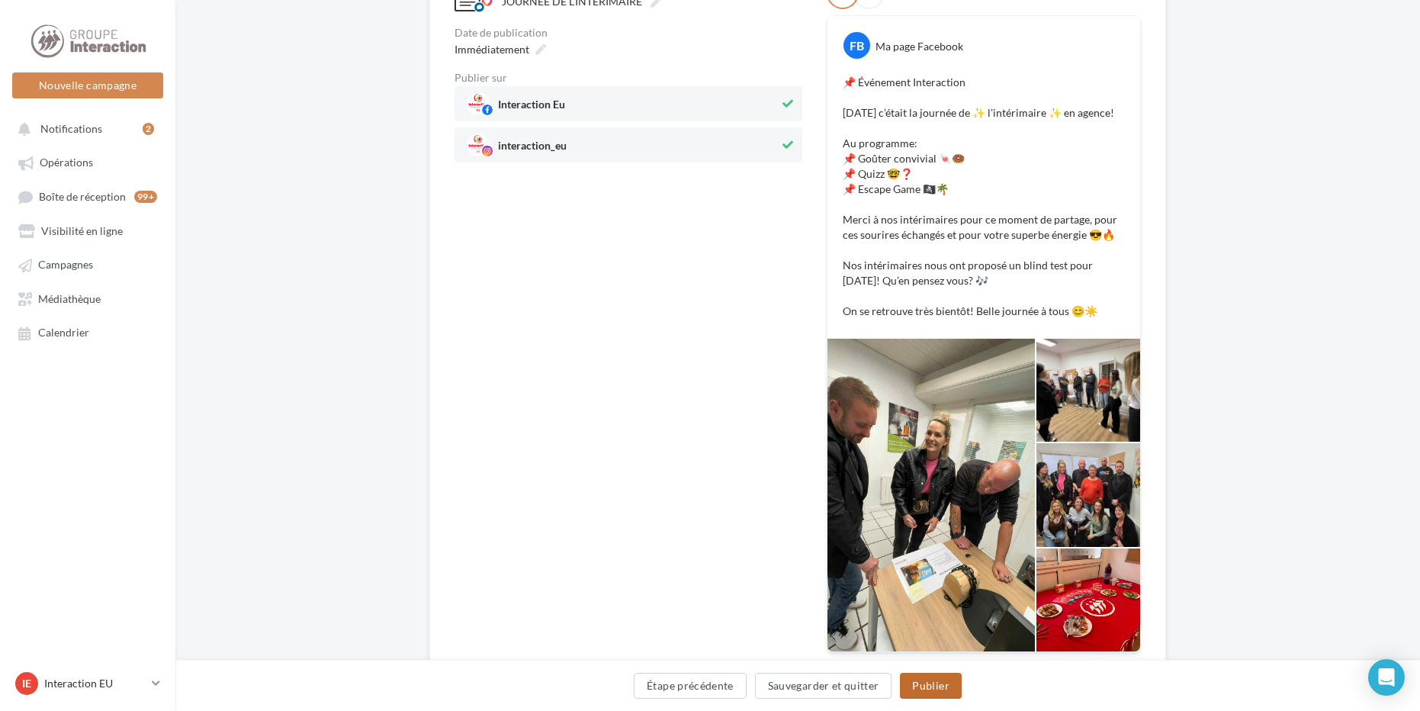
click at [951, 689] on button "Publier" at bounding box center [930, 686] width 61 height 26
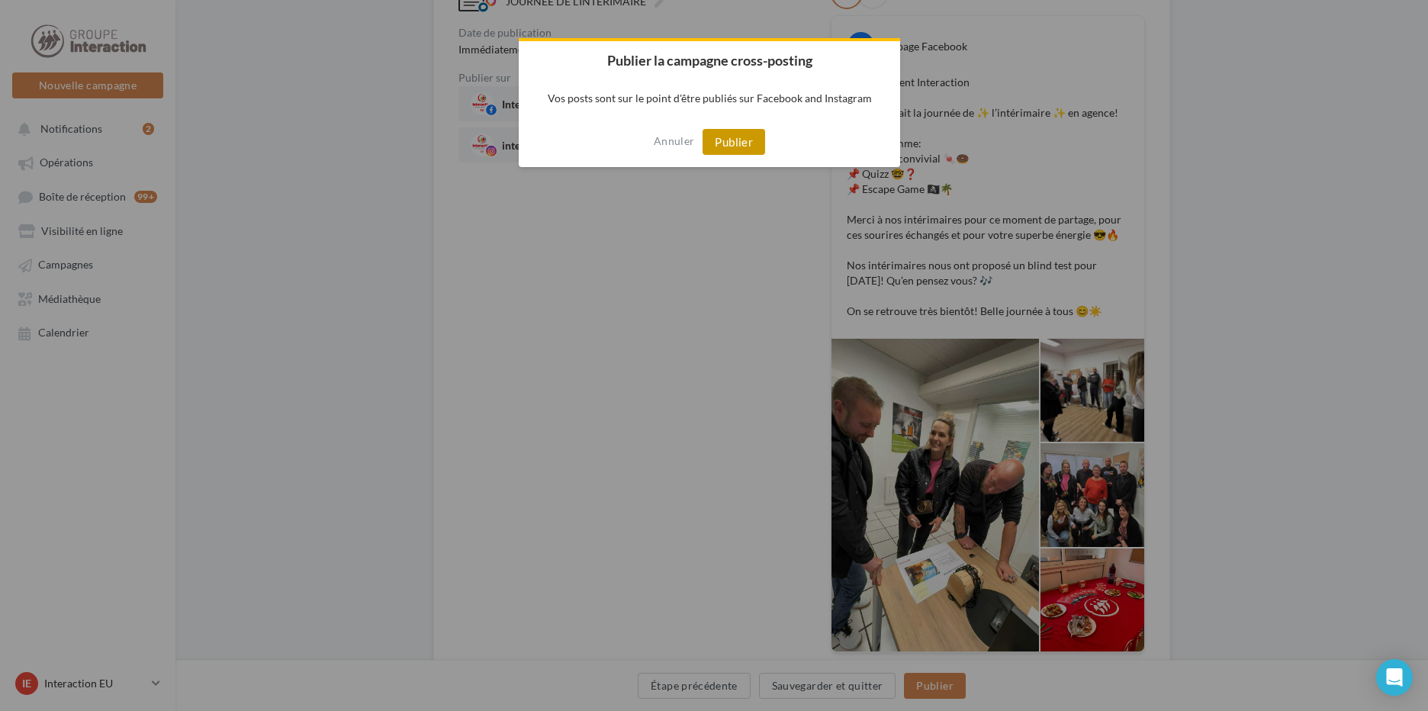
click at [749, 150] on button "Publier" at bounding box center [734, 142] width 63 height 26
